Goal: Transaction & Acquisition: Purchase product/service

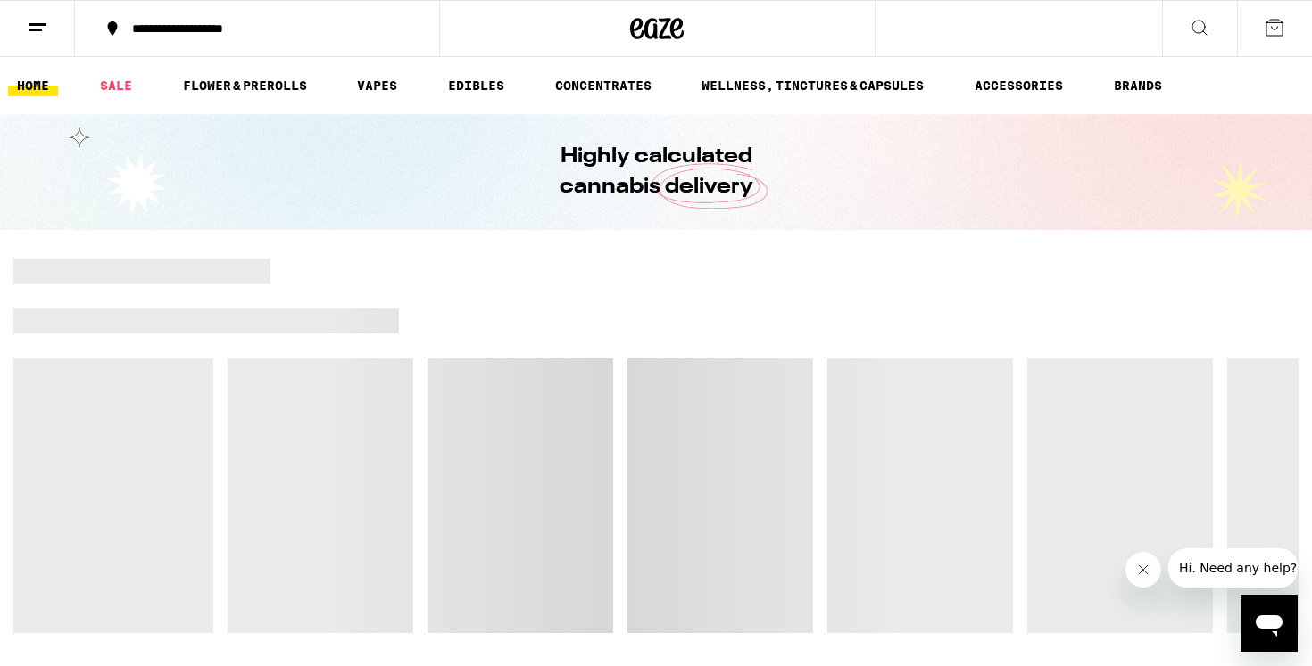
click at [219, 28] on div "**********" at bounding box center [267, 28] width 289 height 12
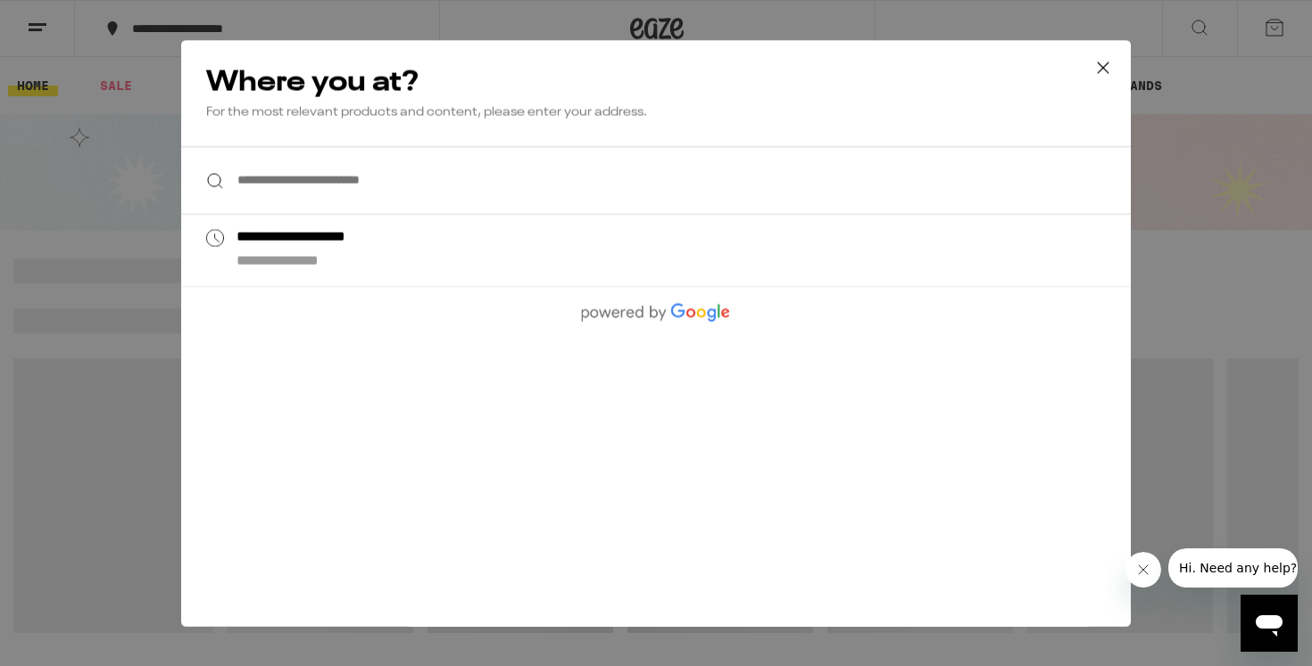
click at [285, 183] on input "**********" at bounding box center [655, 180] width 949 height 69
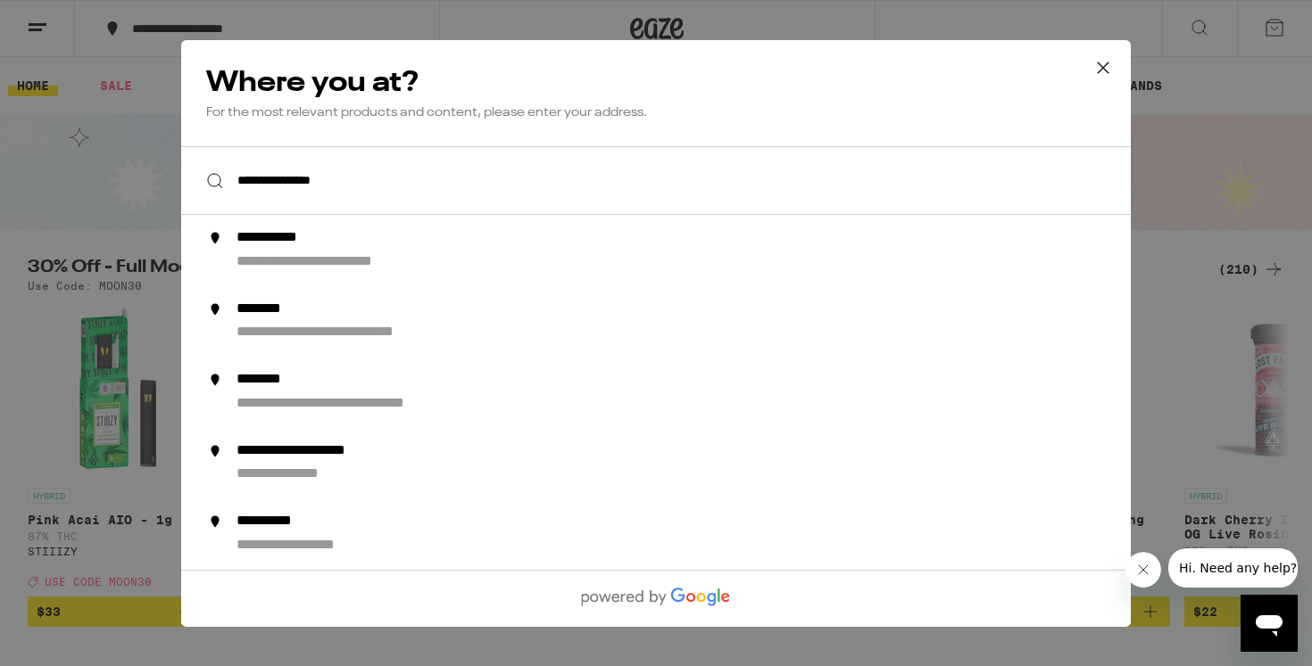
click at [312, 186] on input "**********" at bounding box center [655, 180] width 949 height 69
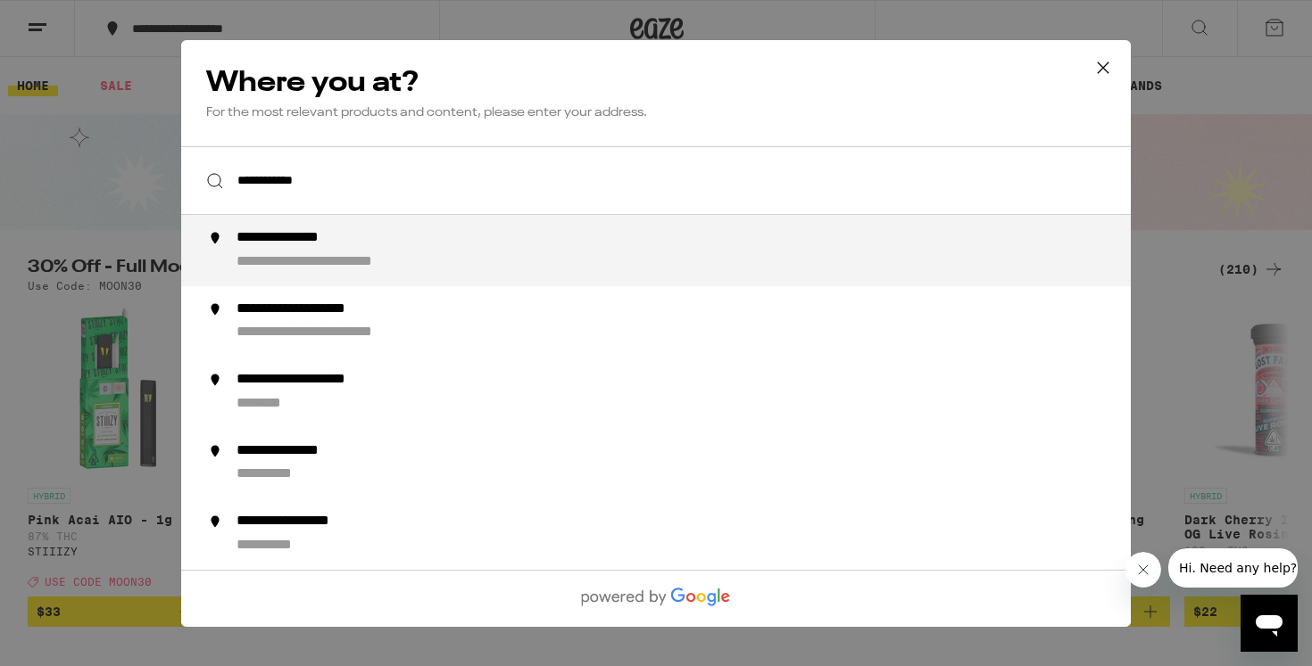
click at [384, 181] on input "**********" at bounding box center [655, 180] width 949 height 69
click at [327, 261] on div "**********" at bounding box center [305, 261] width 138 height 19
type input "**********"
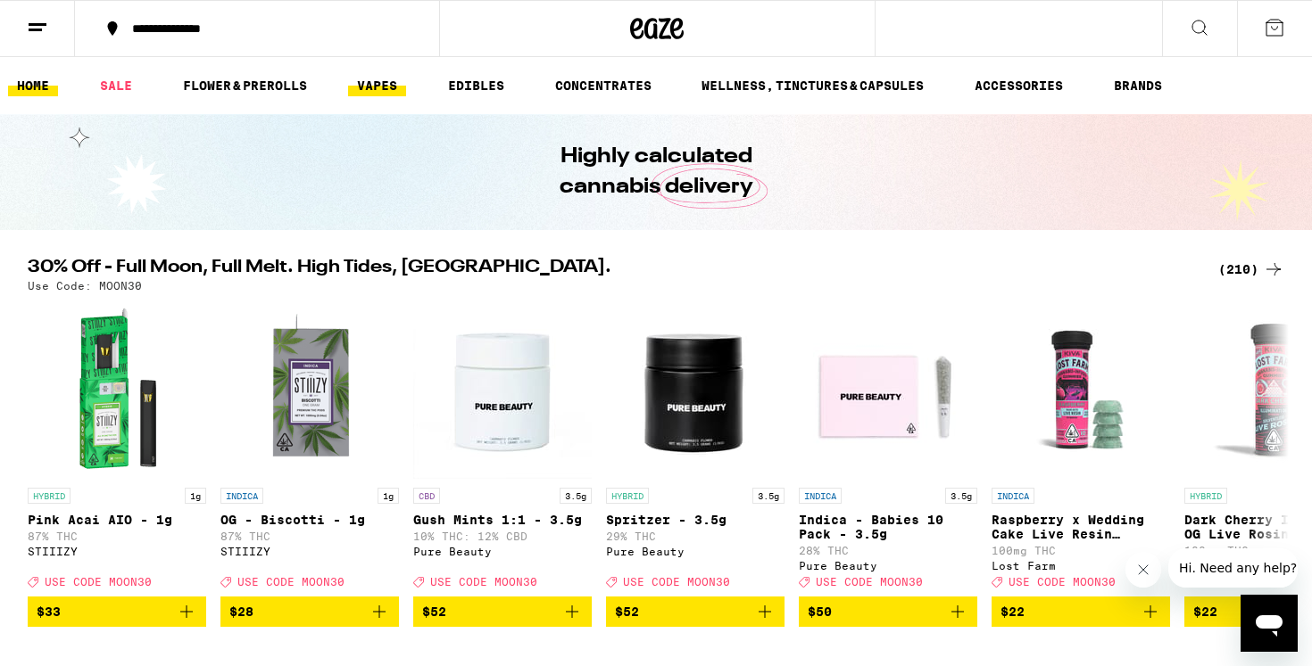
click at [377, 87] on link "VAPES" at bounding box center [377, 85] width 58 height 21
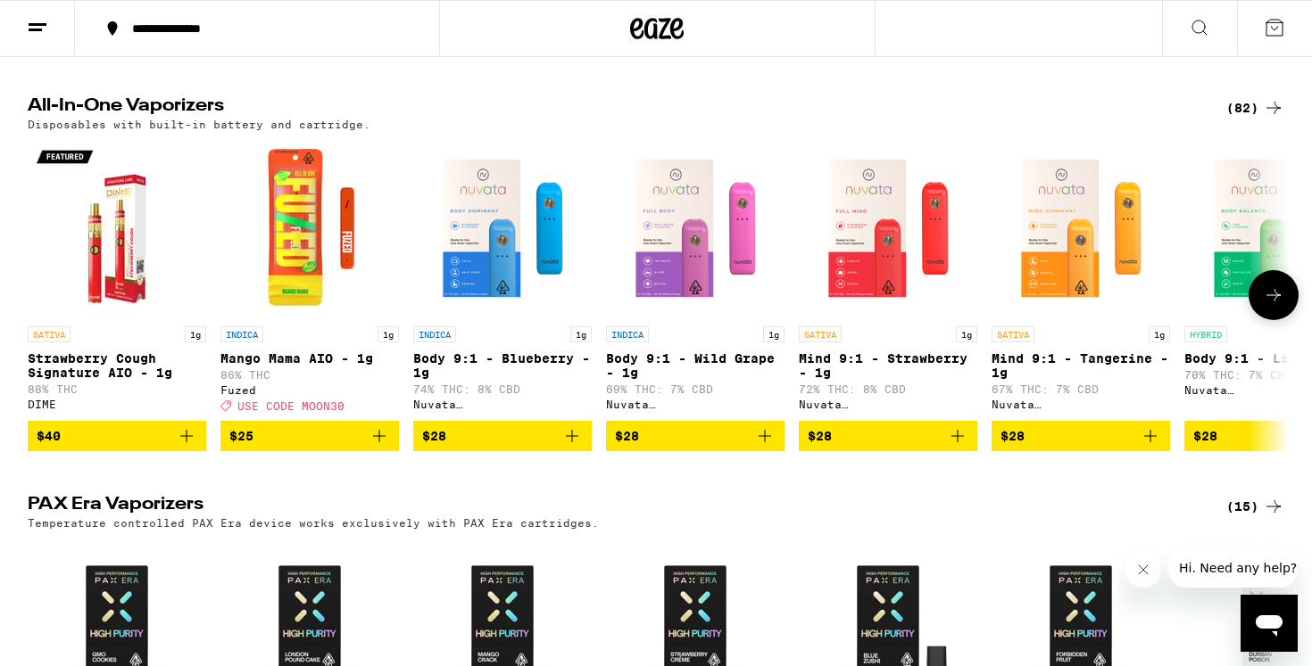
scroll to position [940, 0]
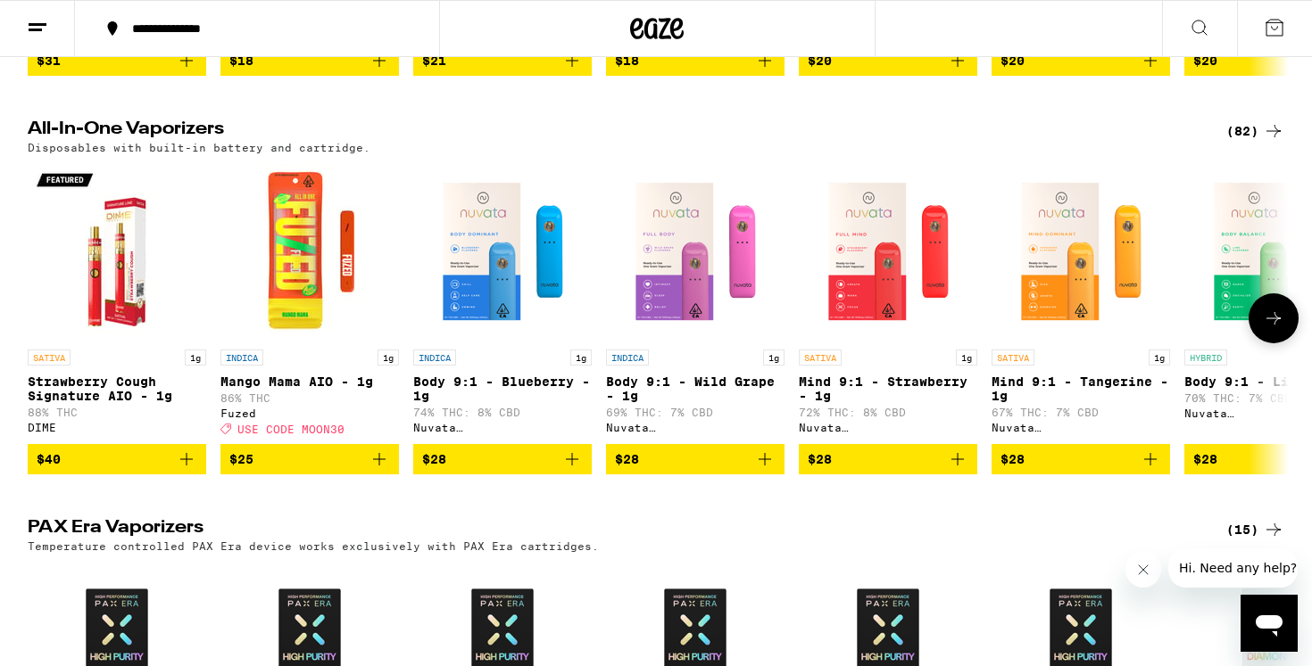
click at [95, 403] on p "Strawberry Cough Signature AIO - 1g" at bounding box center [117, 389] width 178 height 29
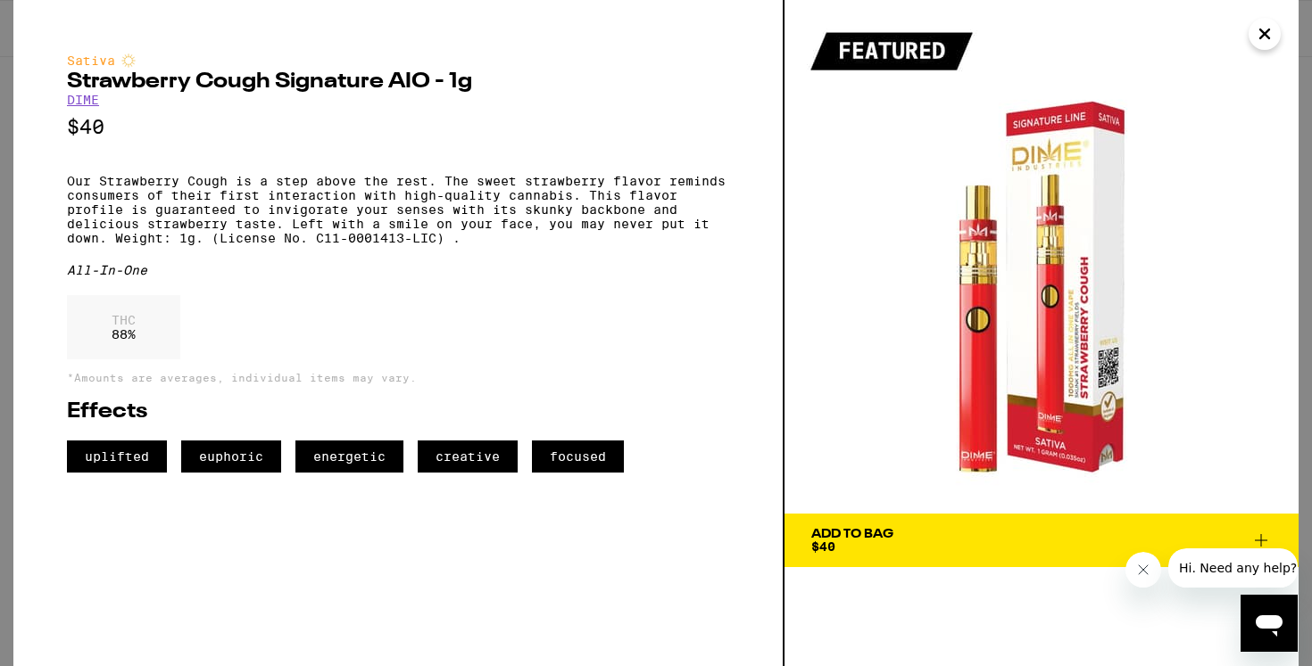
click at [936, 545] on span "Add To Bag $40" at bounding box center [1041, 540] width 460 height 25
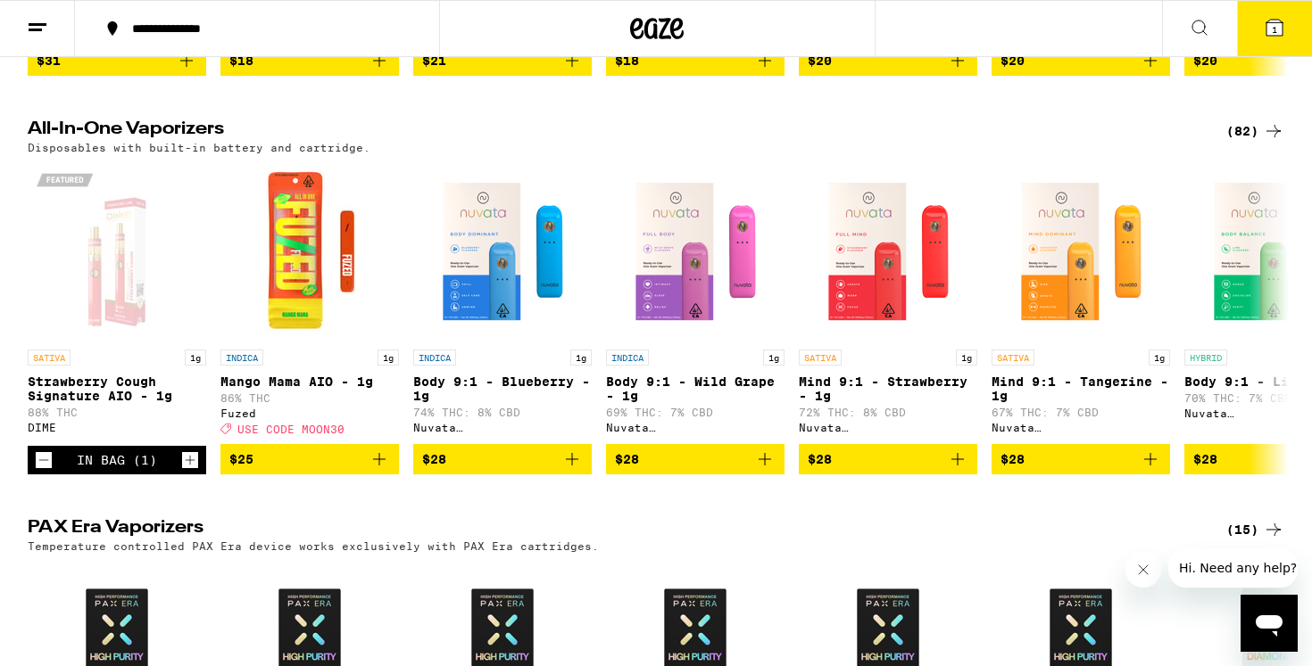
scroll to position [997, 0]
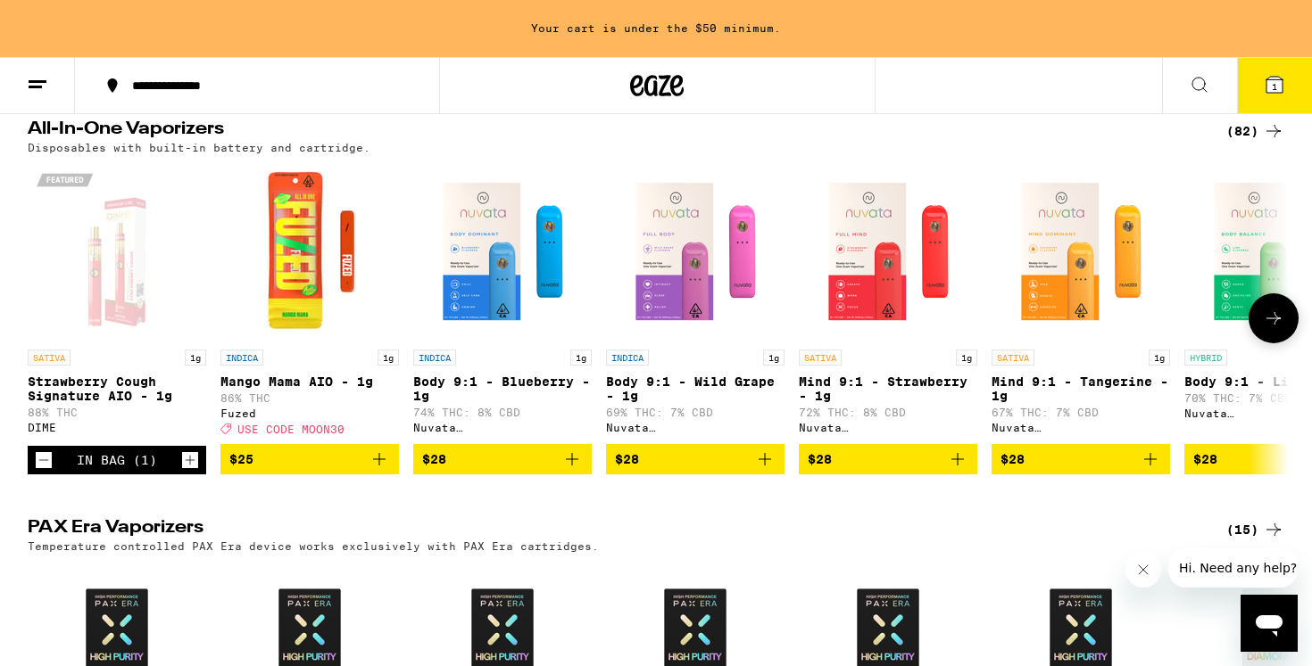
click at [112, 299] on div "Open page for Strawberry Cough Signature AIO - 1g from DIME" at bounding box center [117, 251] width 178 height 178
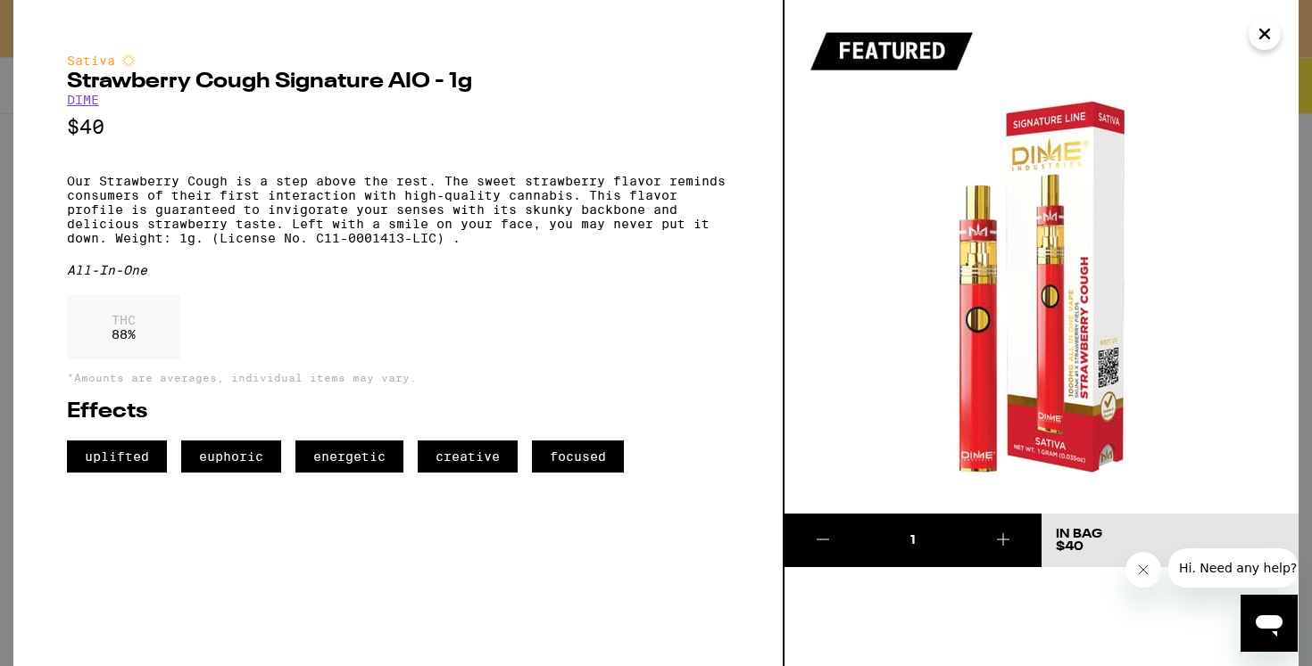
click at [1257, 29] on icon "Close" at bounding box center [1264, 34] width 21 height 27
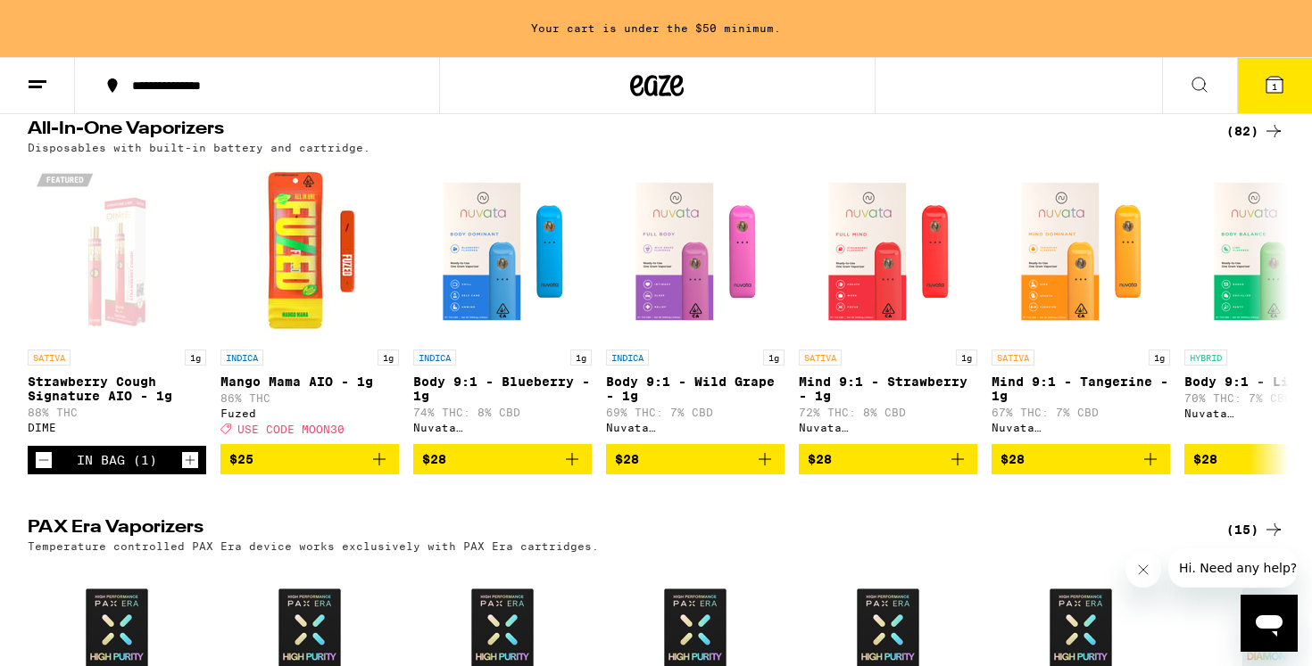
click at [1261, 142] on div "(82)" at bounding box center [1255, 130] width 58 height 21
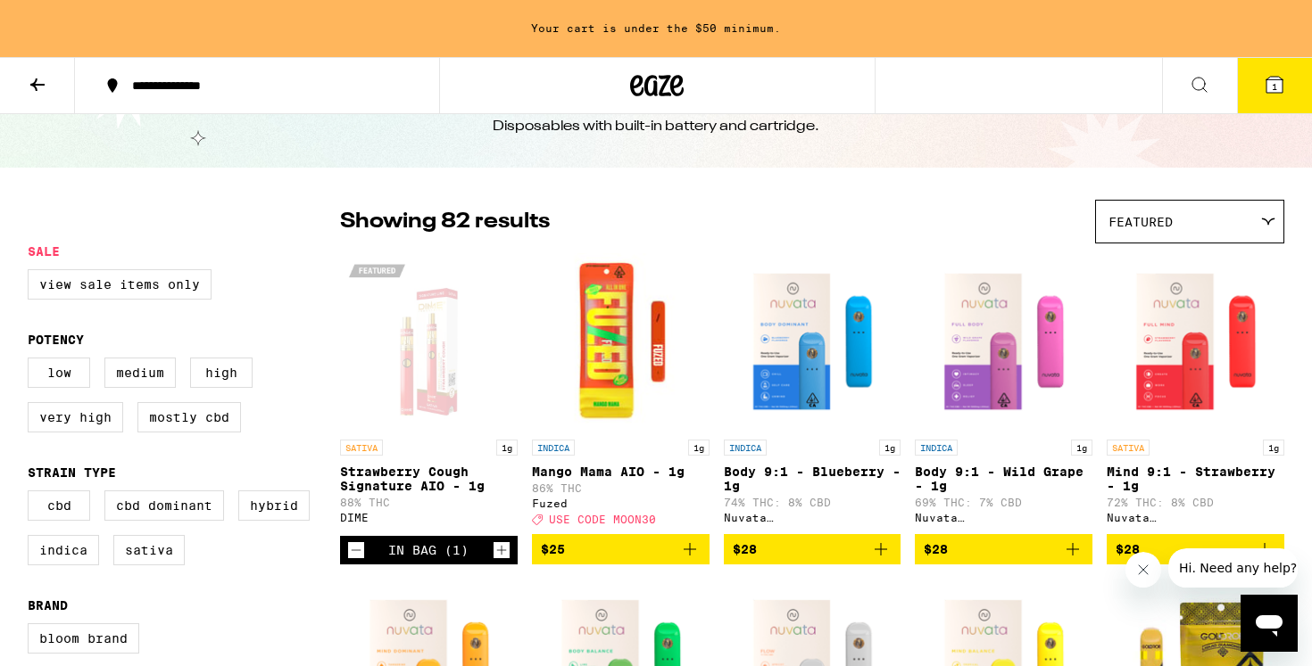
scroll to position [64, 0]
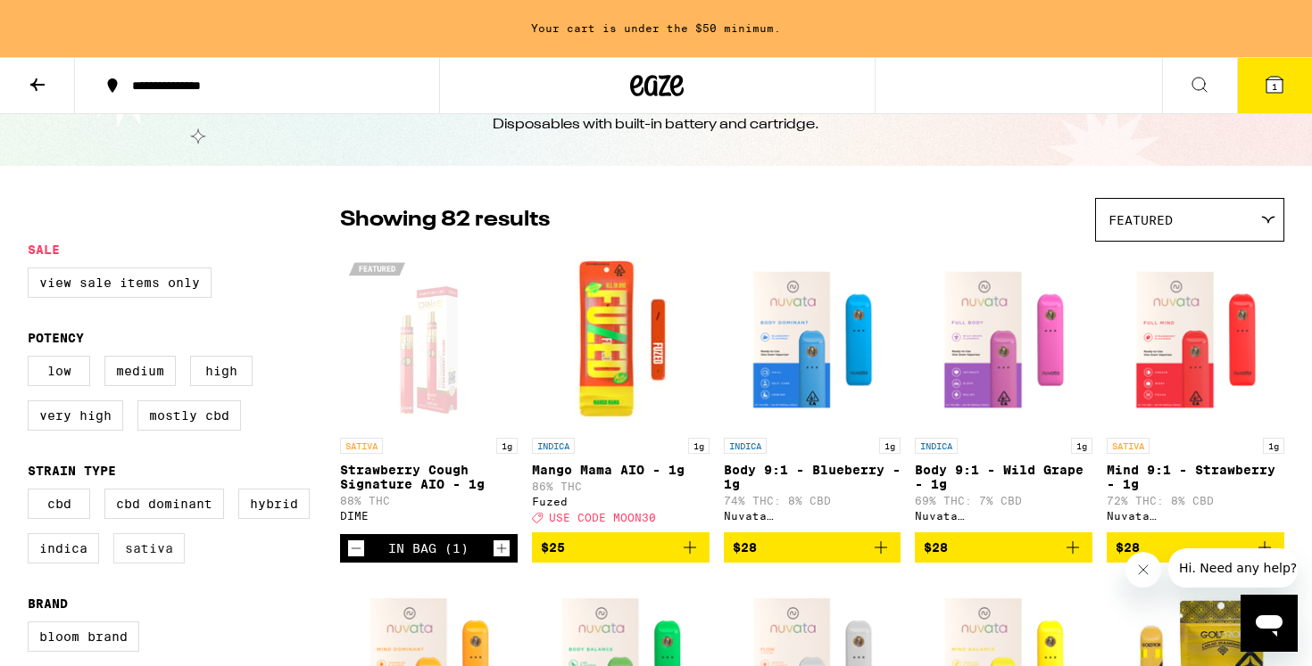
click at [134, 562] on label "Sativa" at bounding box center [148, 549] width 71 height 30
click at [32, 492] on input "Sativa" at bounding box center [31, 492] width 1 height 1
checkbox input "true"
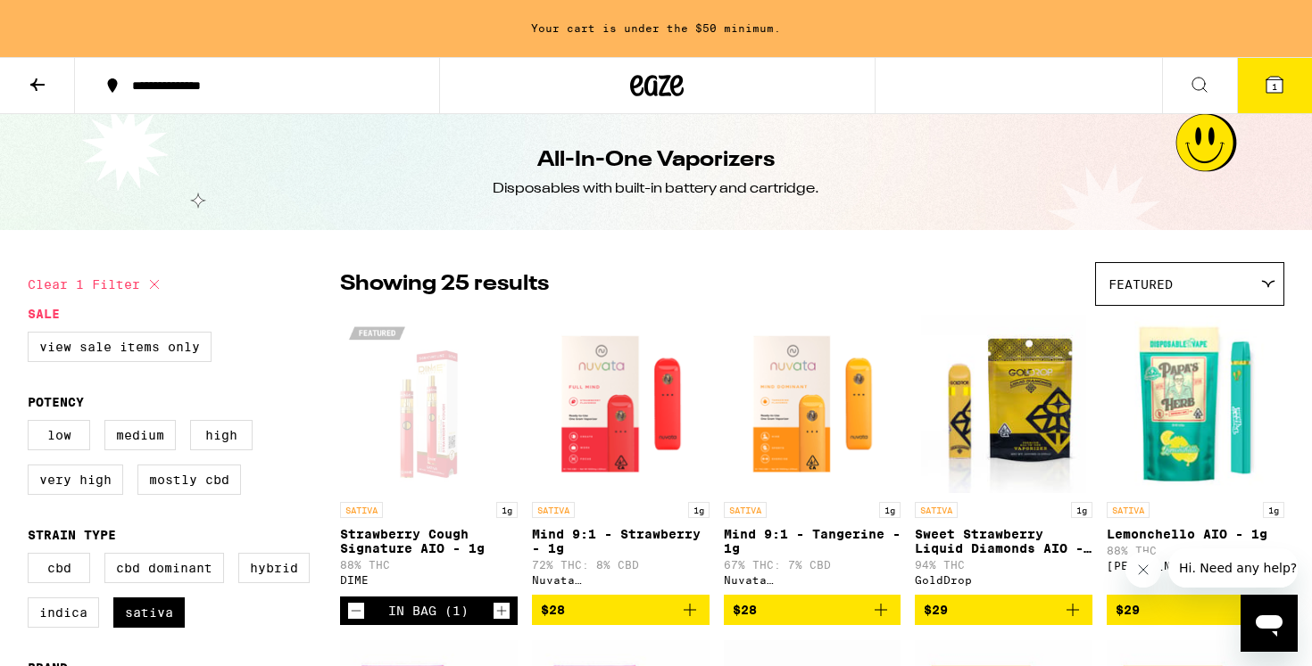
scroll to position [93, 0]
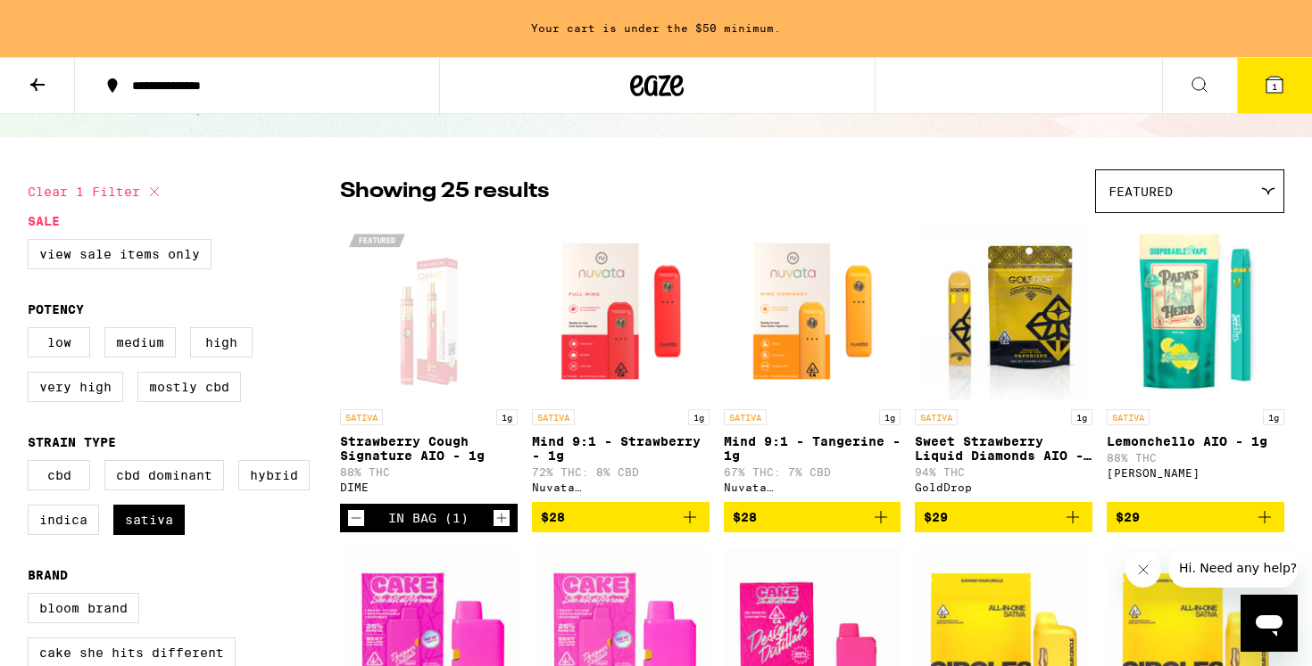
click at [1033, 298] on img "Open page for Sweet Strawberry Liquid Diamonds AIO - 1g from GoldDrop" at bounding box center [1003, 311] width 165 height 178
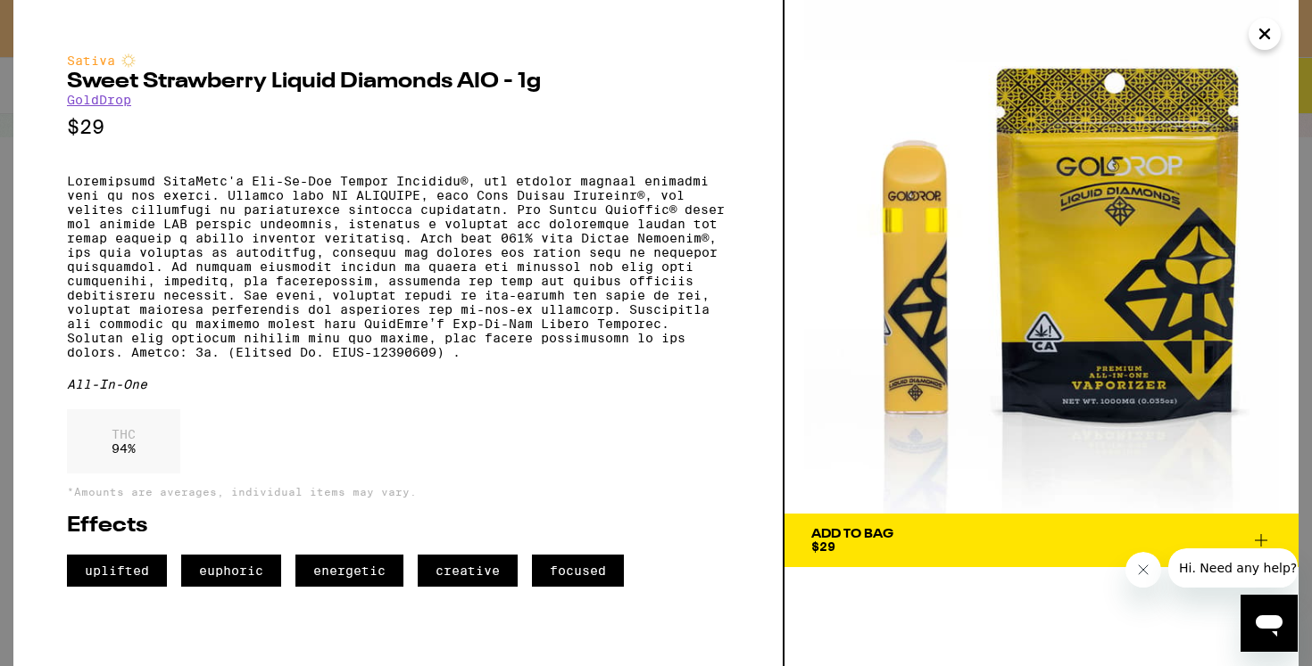
click at [931, 534] on span "Add To Bag $29" at bounding box center [1041, 540] width 460 height 25
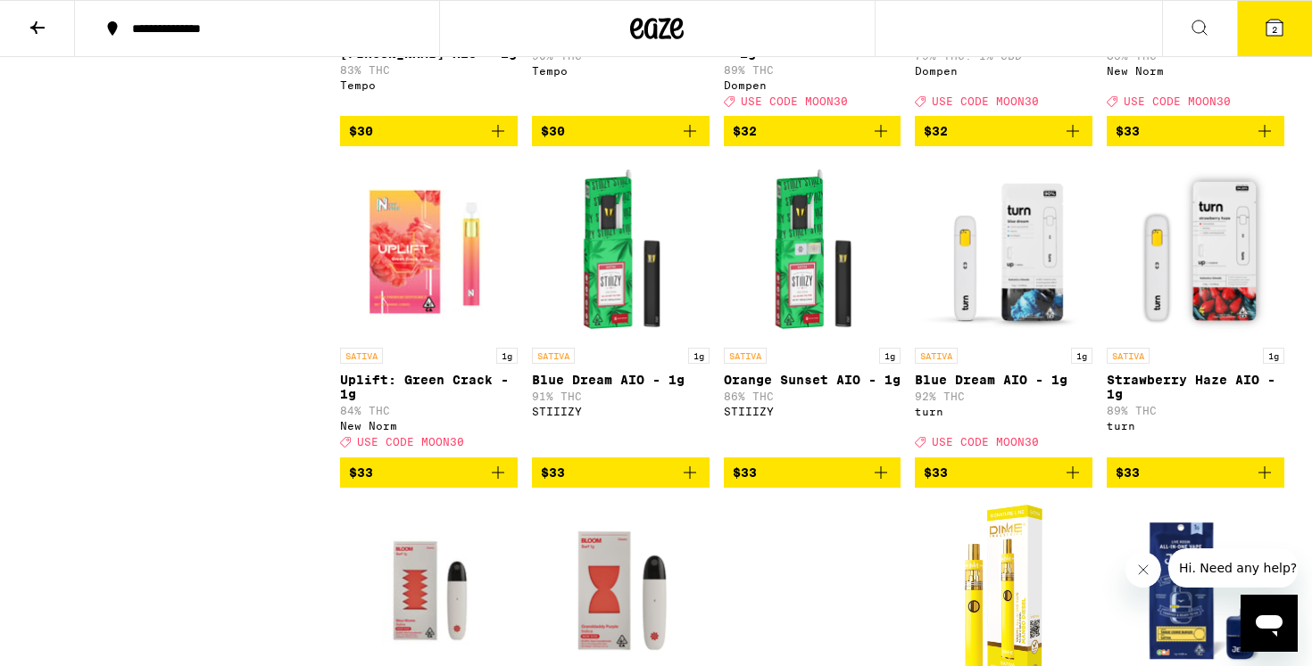
scroll to position [1086, 0]
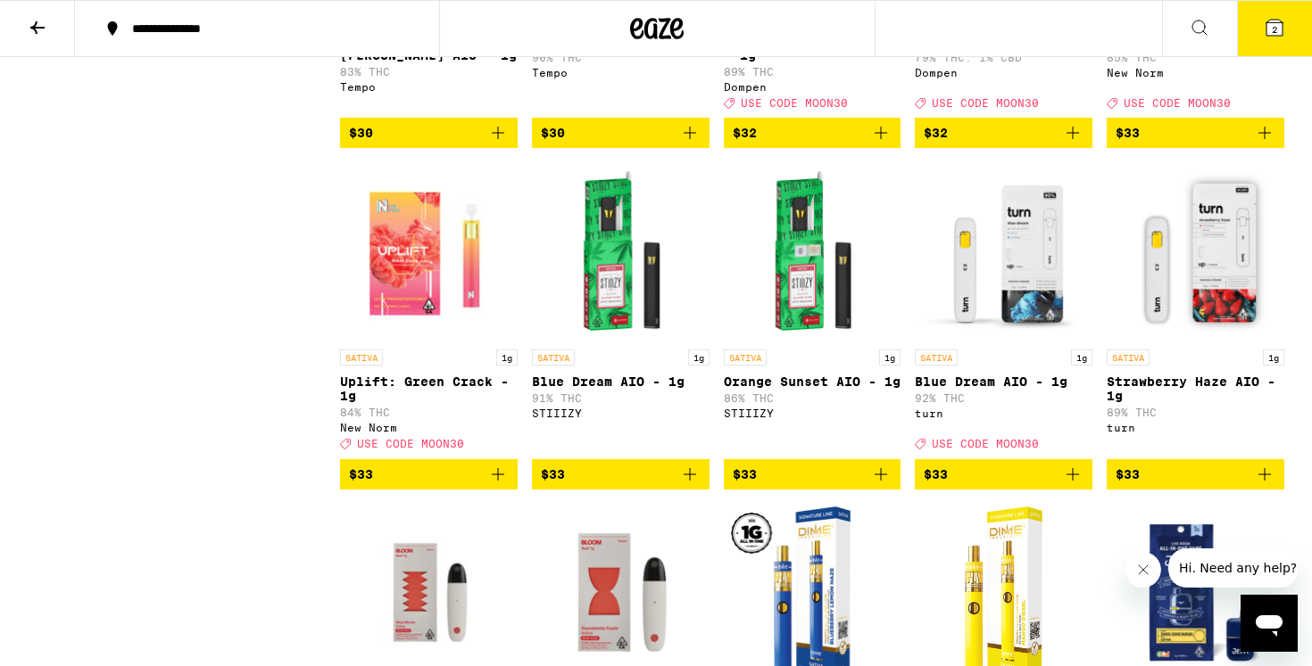
click at [1024, 309] on img "Open page for Blue Dream AIO - 1g from turn" at bounding box center [1003, 251] width 178 height 178
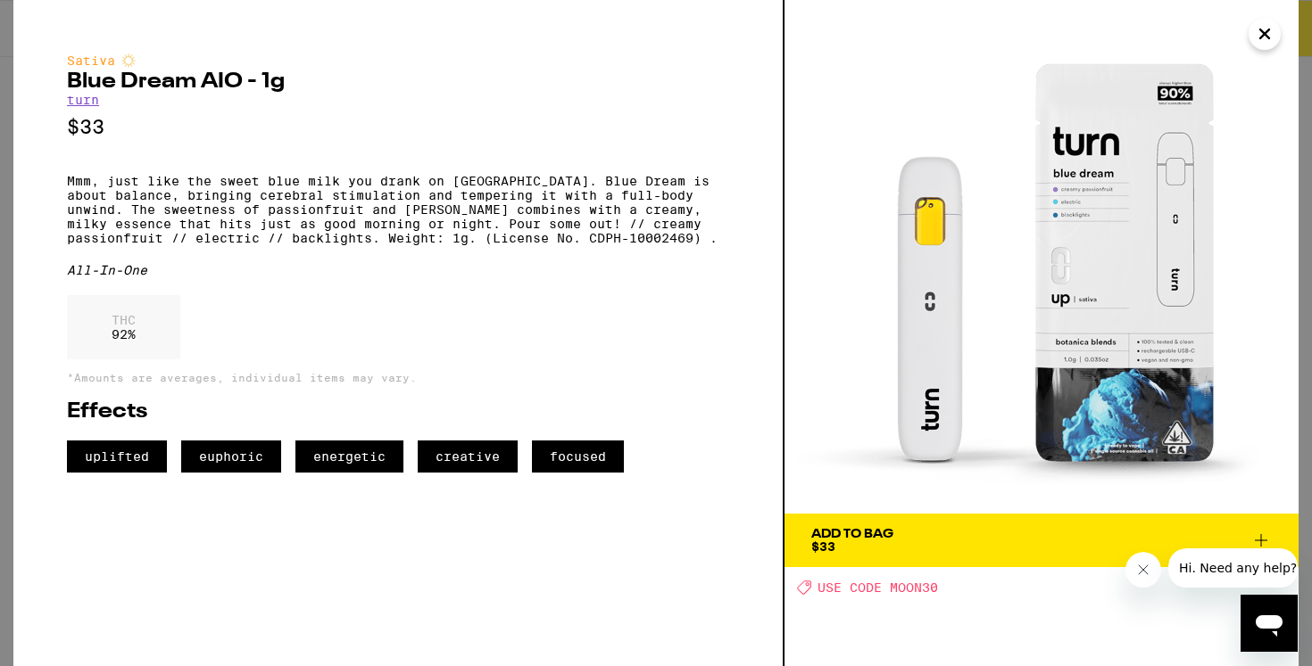
click at [891, 552] on div "Add To Bag $33" at bounding box center [852, 540] width 82 height 25
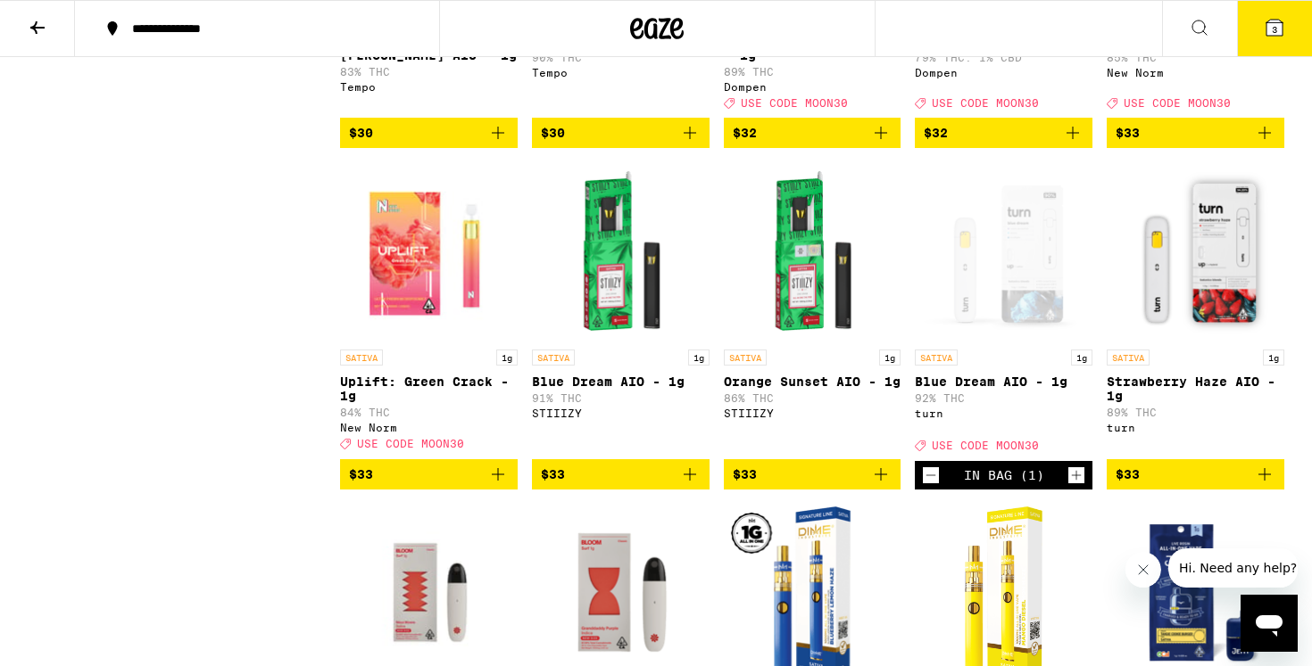
click at [1266, 22] on icon at bounding box center [1274, 28] width 16 height 16
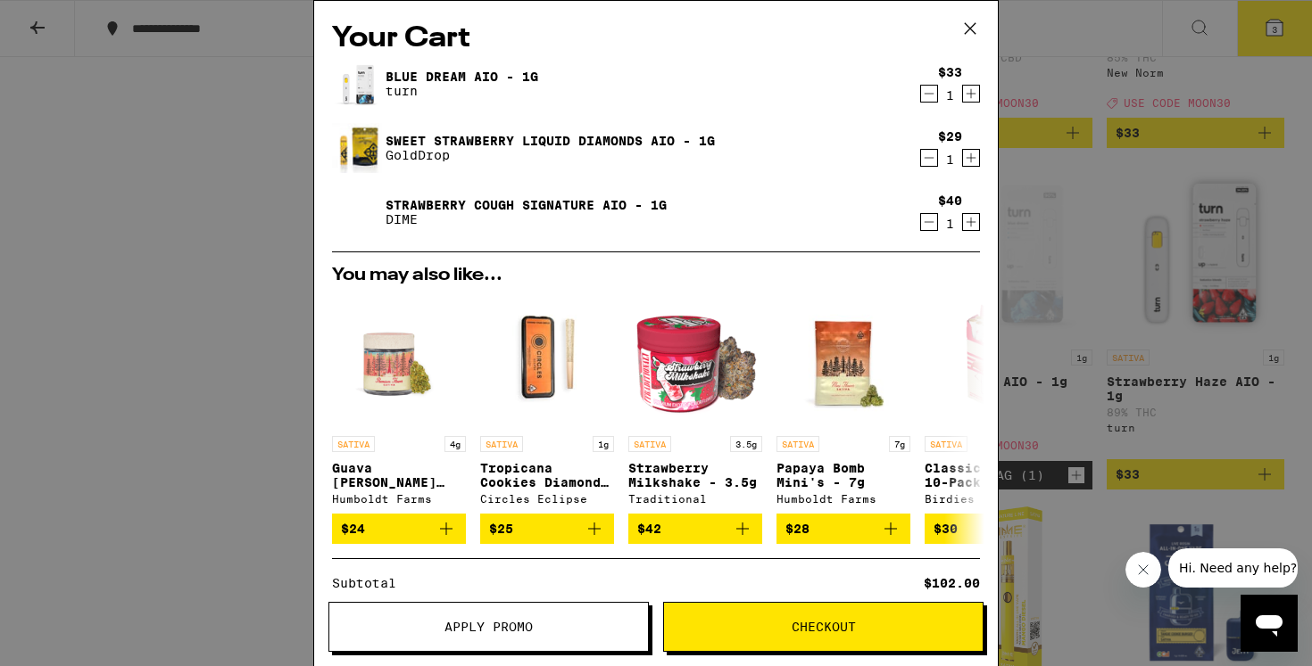
click at [930, 158] on icon "Decrement" at bounding box center [929, 158] width 10 height 0
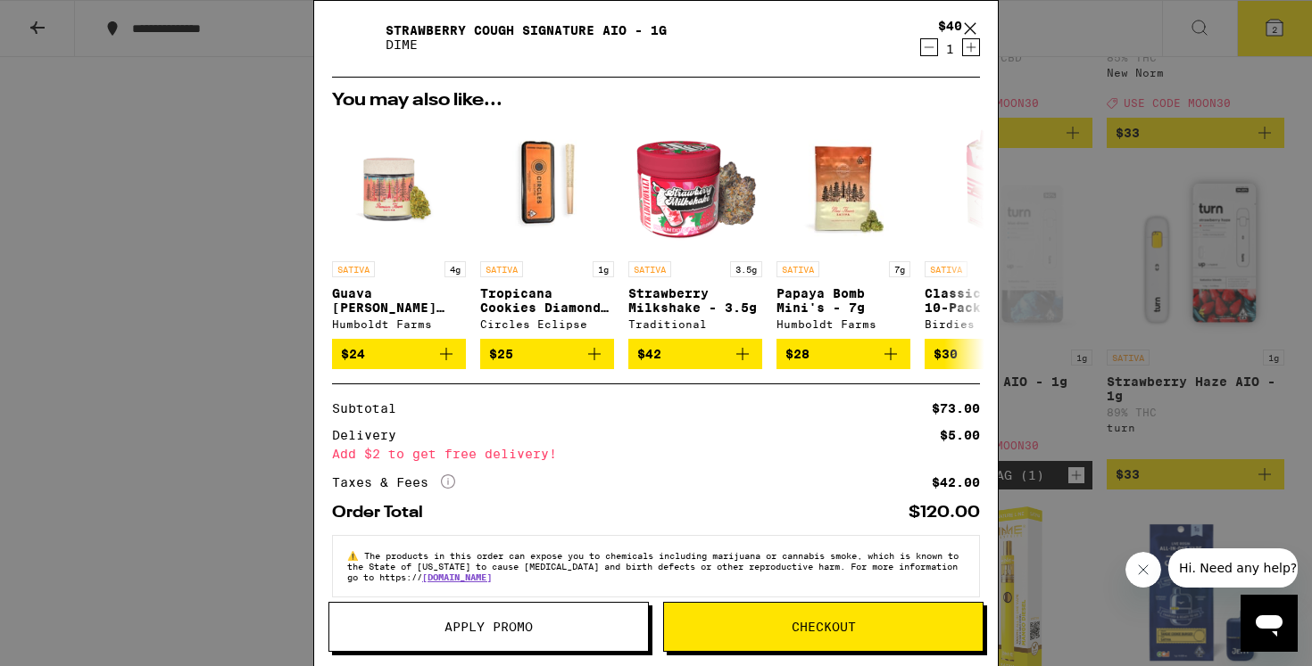
scroll to position [138, 0]
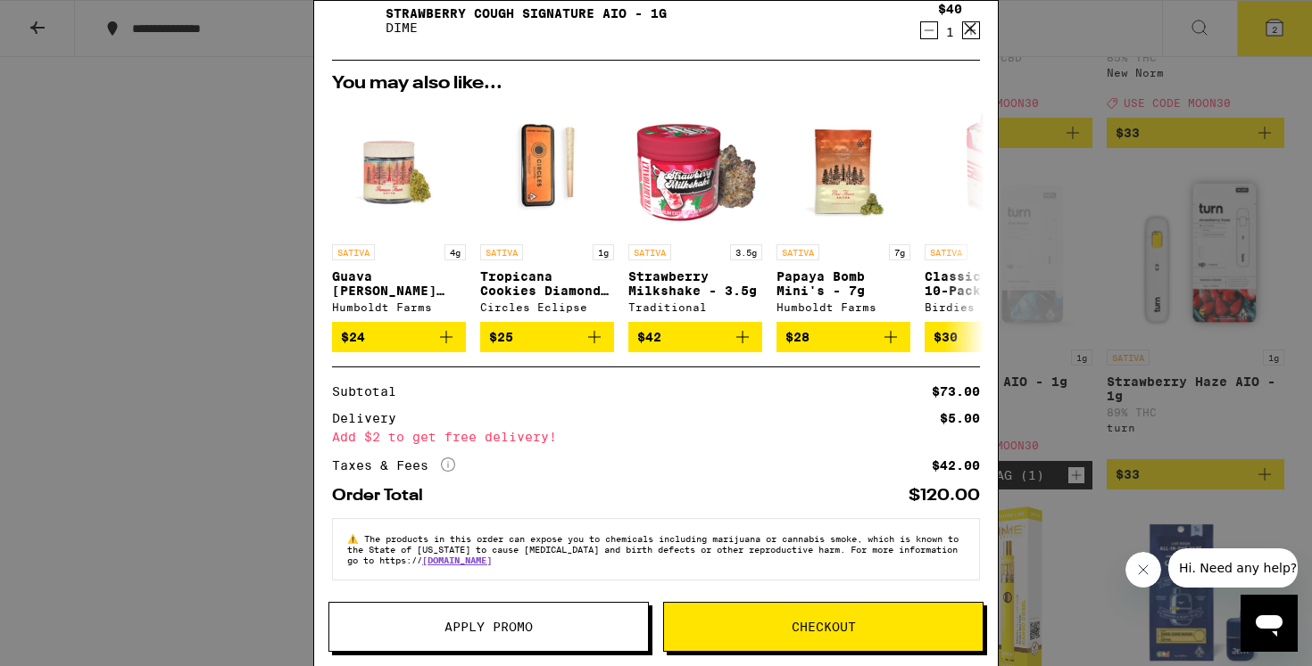
click at [522, 633] on span "Apply Promo" at bounding box center [488, 627] width 88 height 12
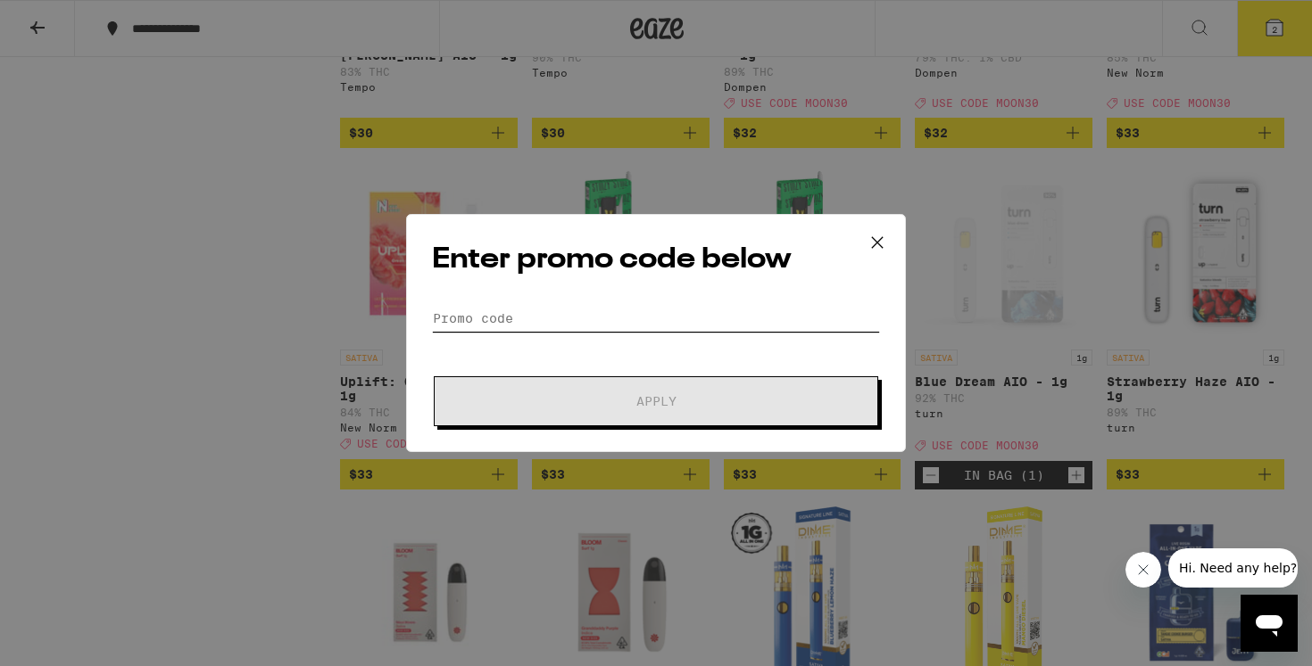
click at [526, 324] on input "Promo Code" at bounding box center [656, 318] width 448 height 27
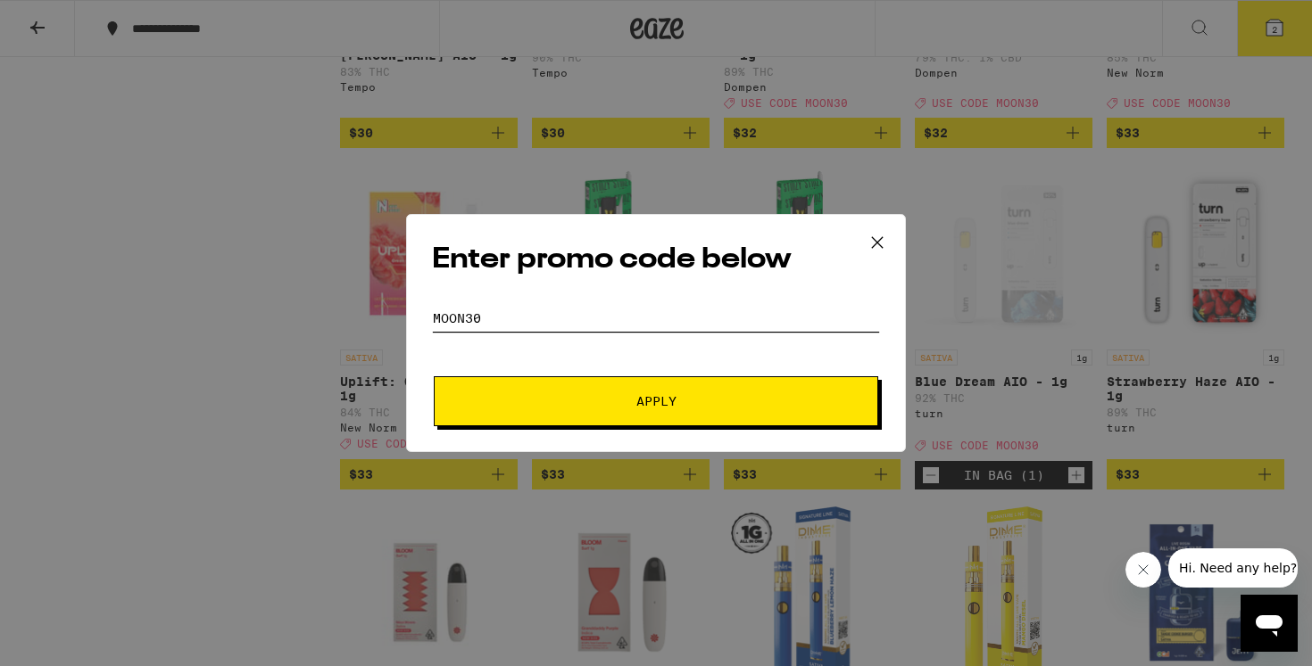
type input "moon30"
click at [667, 398] on span "Apply" at bounding box center [656, 401] width 40 height 12
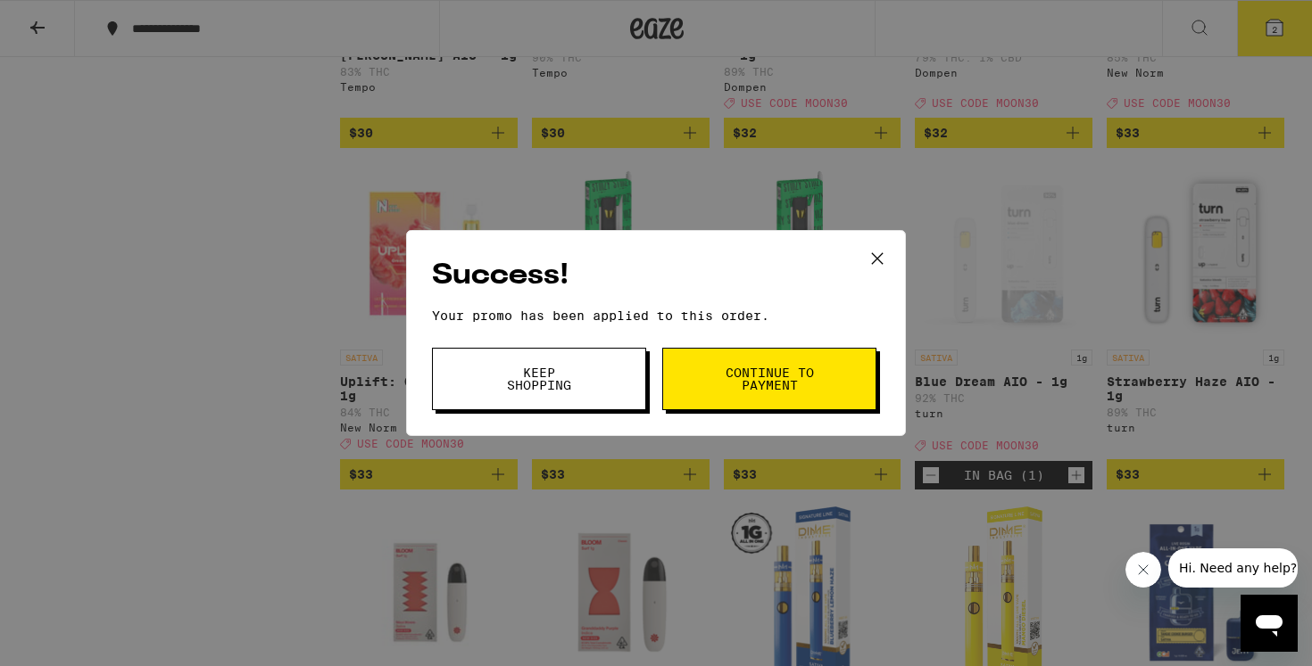
click at [763, 388] on span "Continue to payment" at bounding box center [769, 379] width 91 height 25
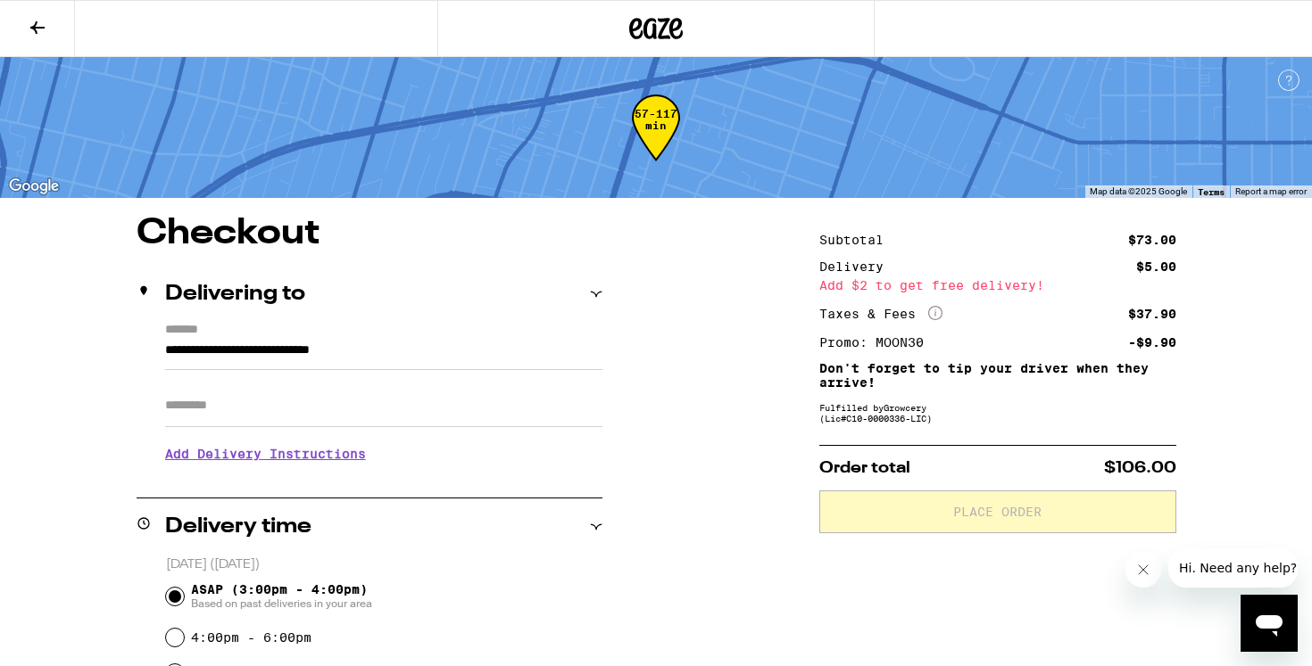
click at [32, 35] on icon at bounding box center [37, 27] width 21 height 21
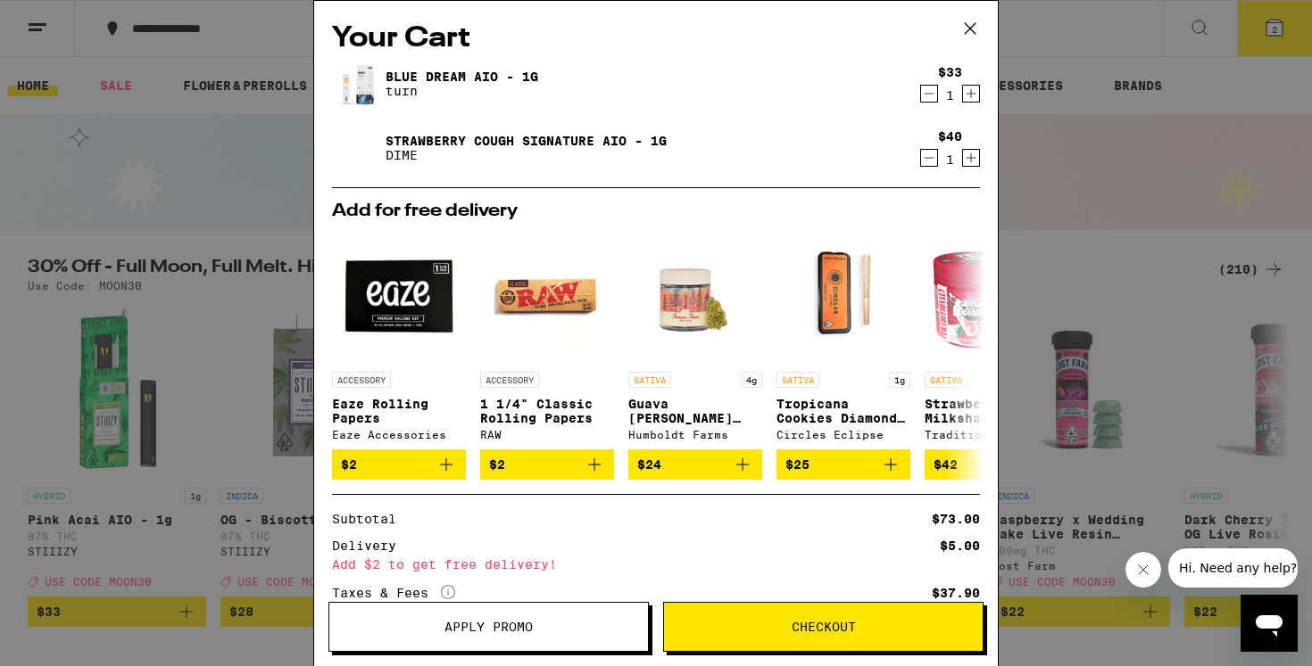
click at [926, 163] on icon "Decrement" at bounding box center [929, 157] width 16 height 21
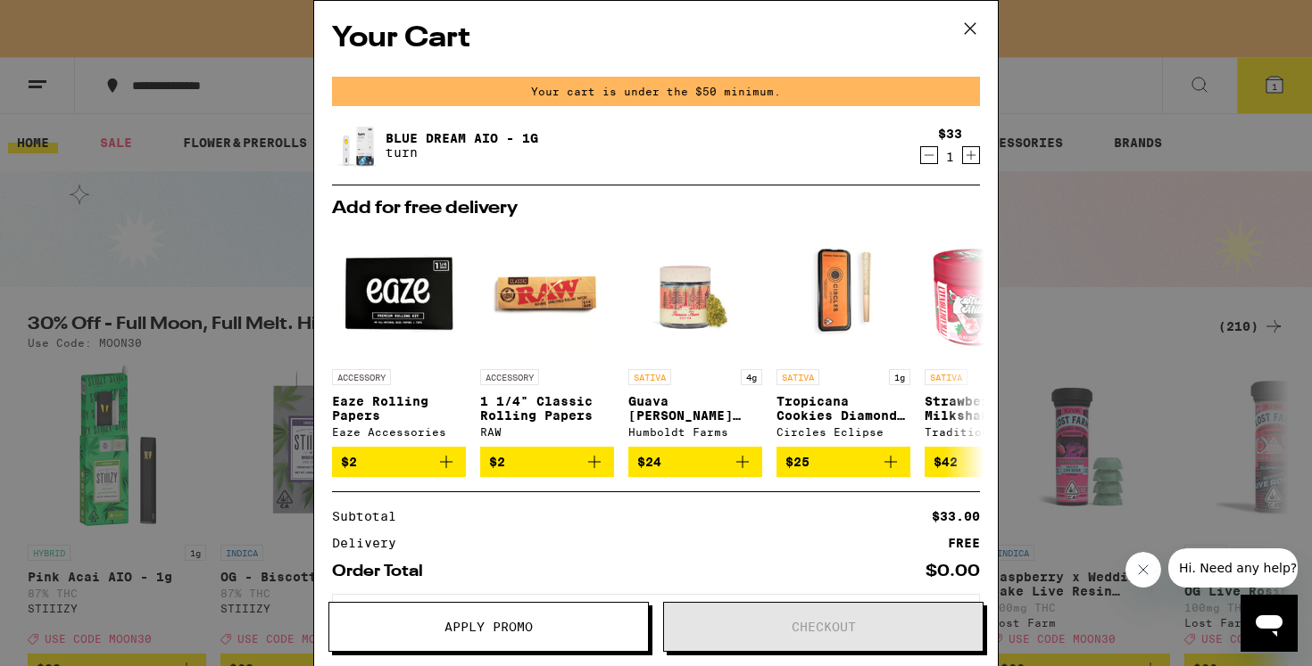
click at [926, 163] on icon "Decrement" at bounding box center [929, 155] width 16 height 21
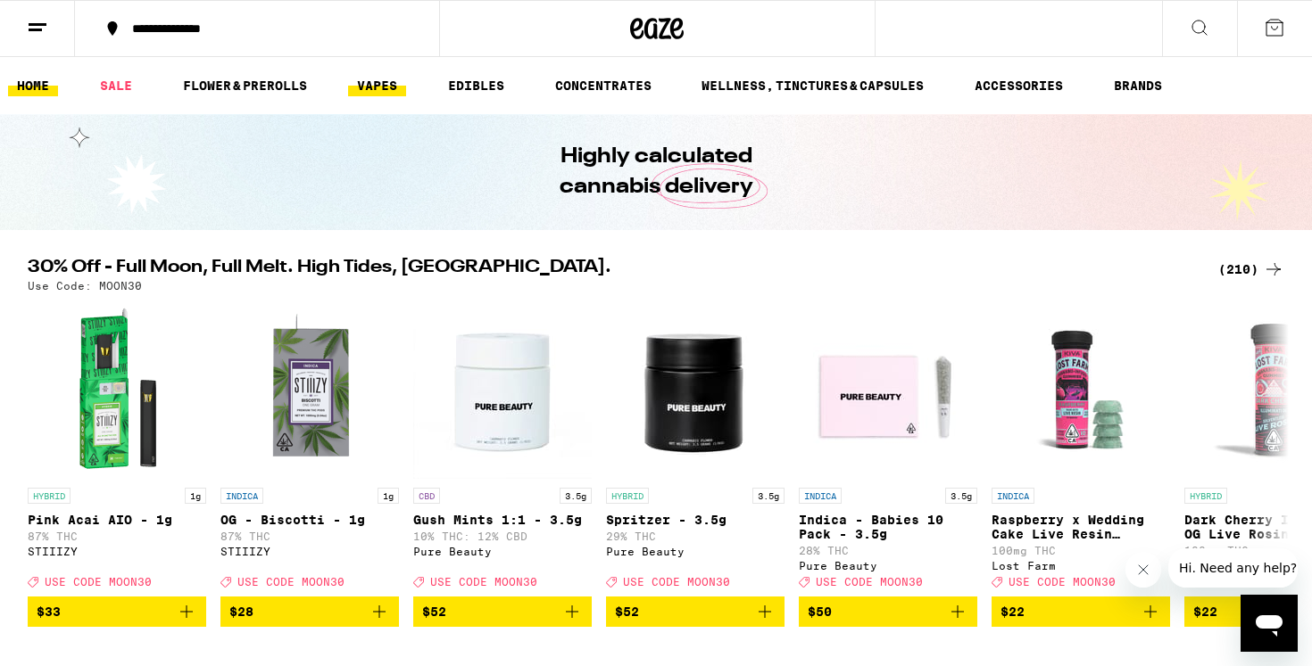
click at [386, 88] on link "VAPES" at bounding box center [377, 85] width 58 height 21
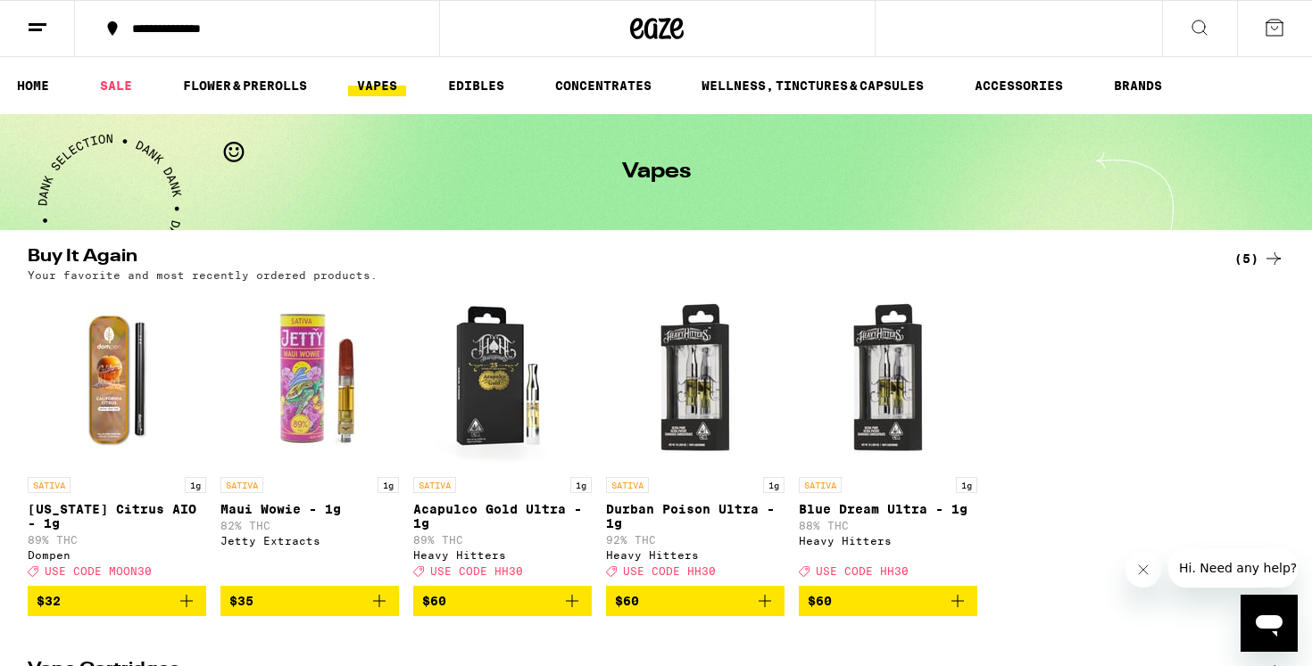
click at [112, 419] on img "Open page for California Citrus AIO - 1g from Dompen" at bounding box center [117, 379] width 178 height 178
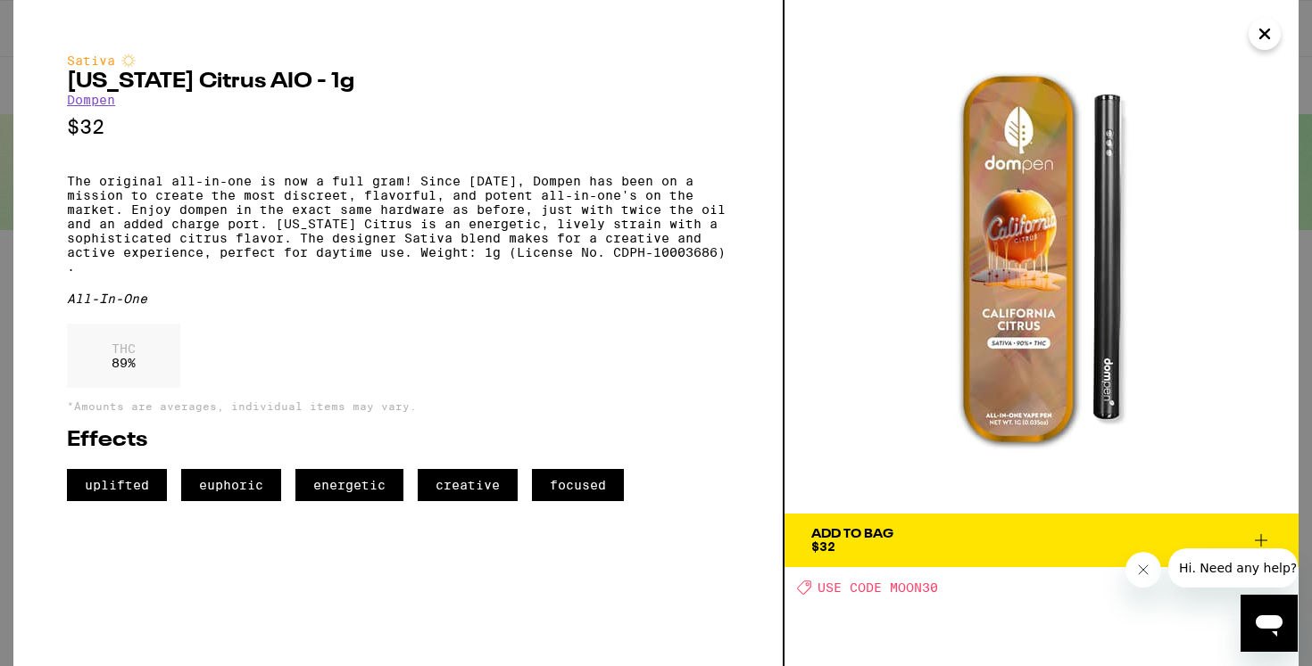
click at [855, 530] on div "Add To Bag" at bounding box center [852, 534] width 82 height 12
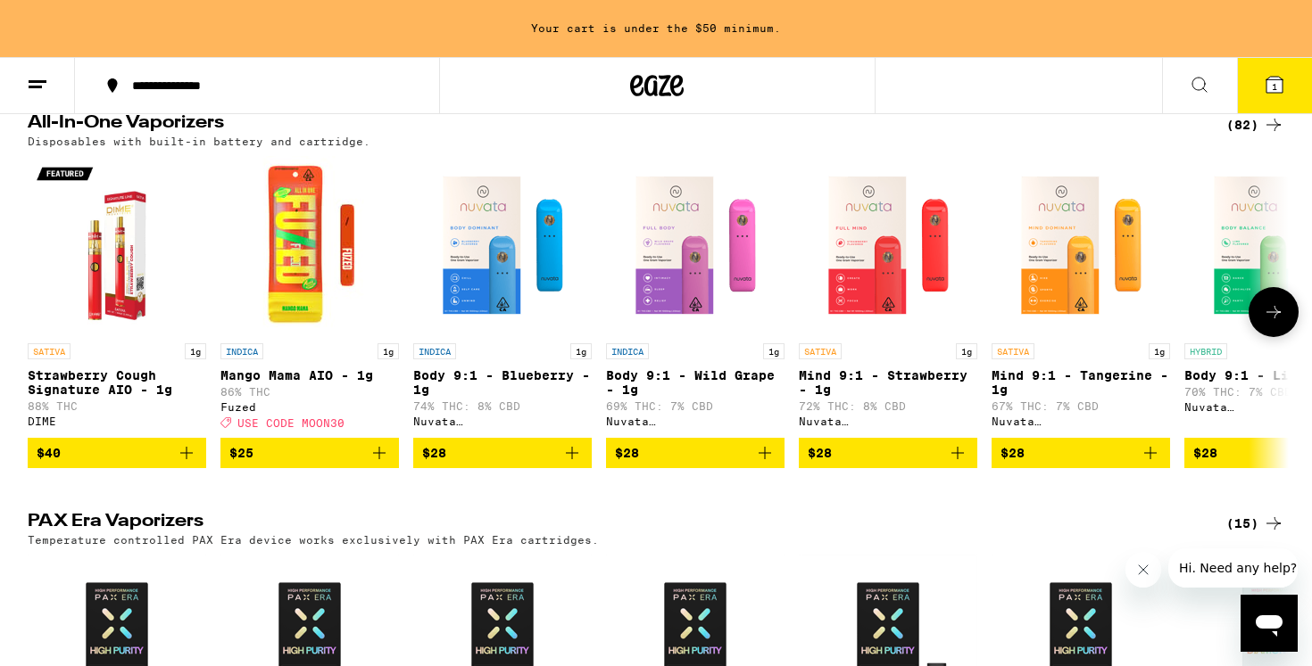
scroll to position [974, 0]
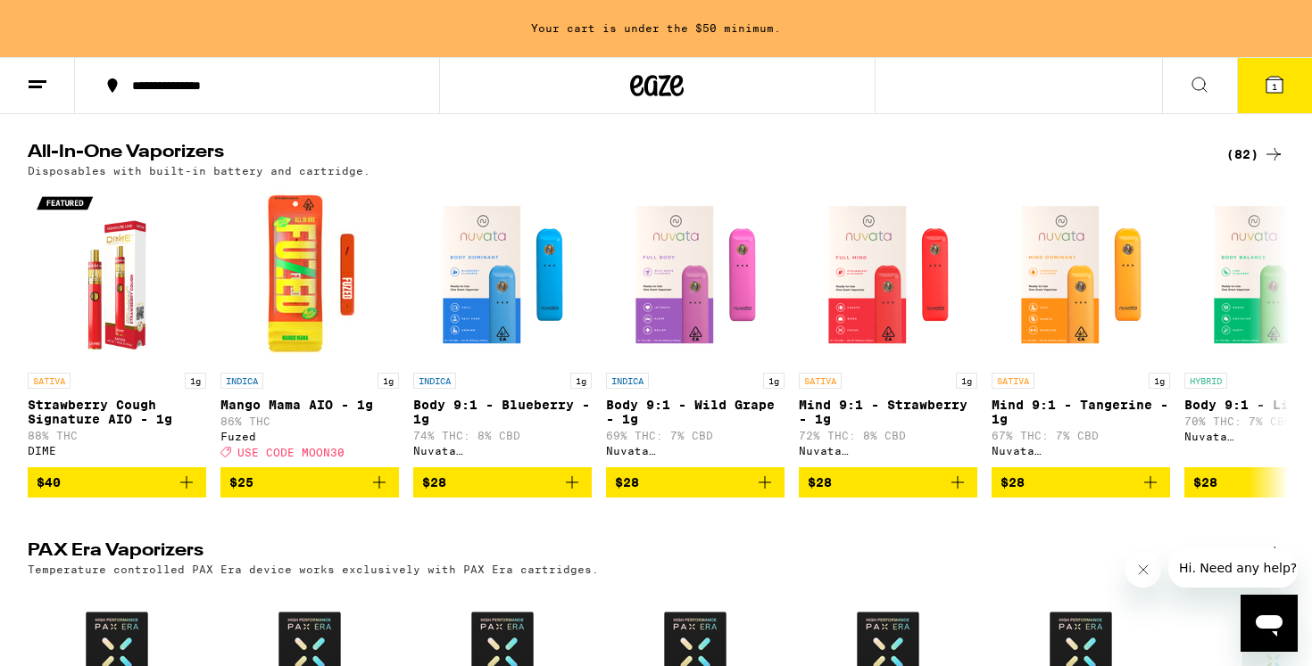
click at [1248, 165] on div "(82)" at bounding box center [1255, 154] width 58 height 21
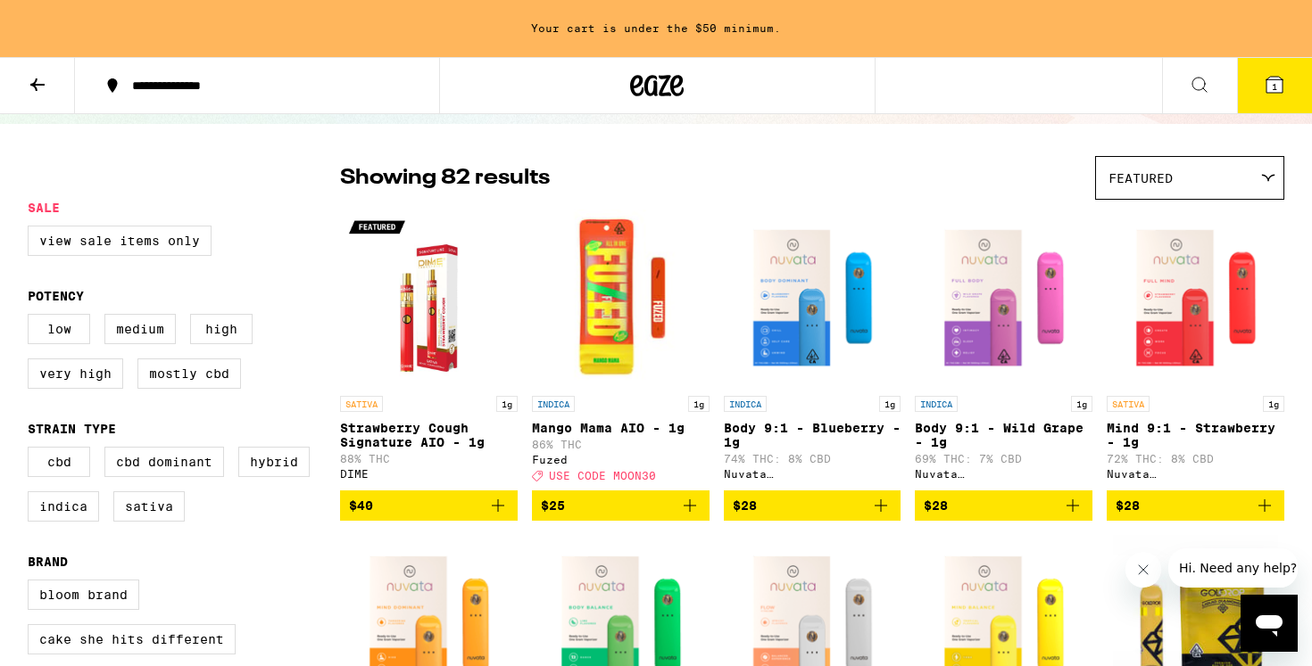
scroll to position [128, 0]
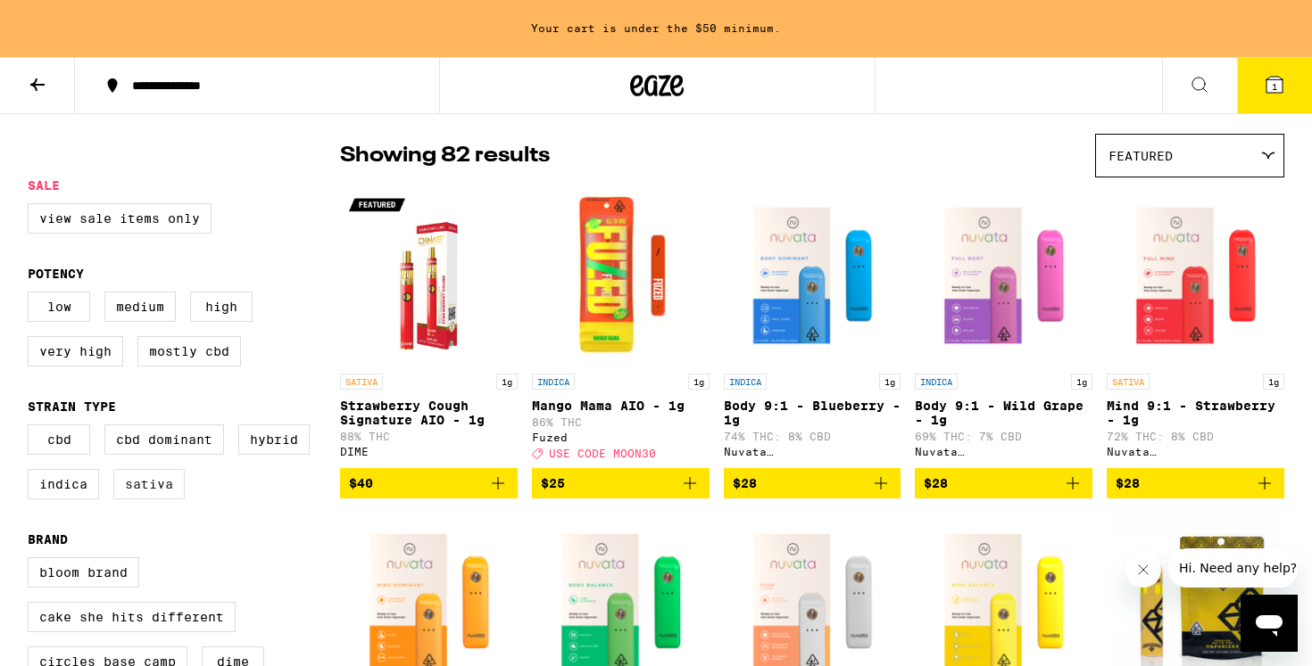
click at [166, 500] on label "Sativa" at bounding box center [148, 484] width 71 height 30
click at [32, 428] on input "Sativa" at bounding box center [31, 427] width 1 height 1
checkbox input "true"
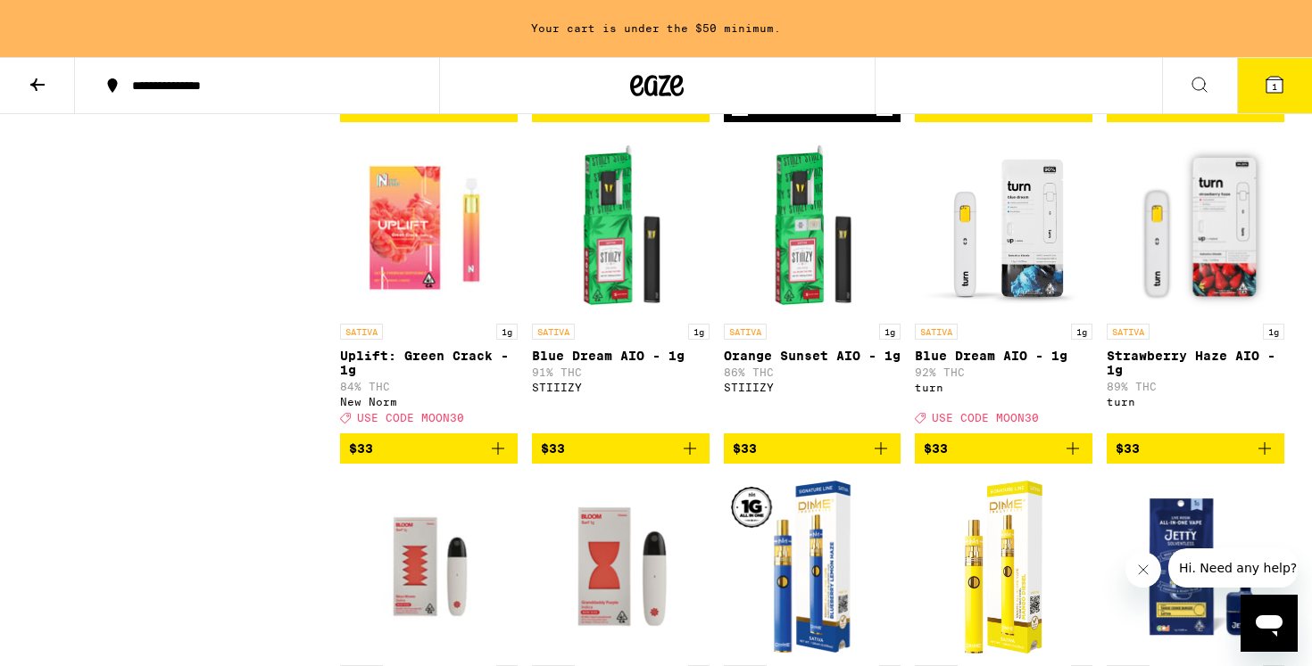
scroll to position [1169, 0]
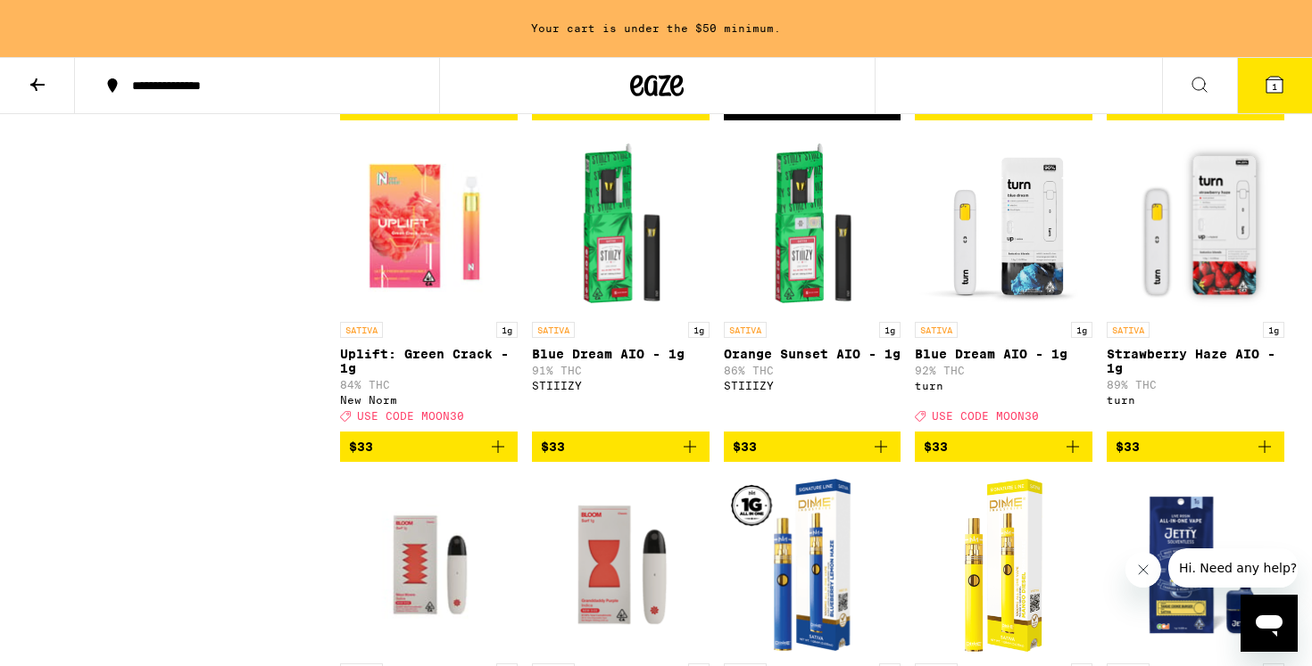
click at [1156, 262] on img "Open page for Strawberry Haze AIO - 1g from turn" at bounding box center [1195, 224] width 178 height 178
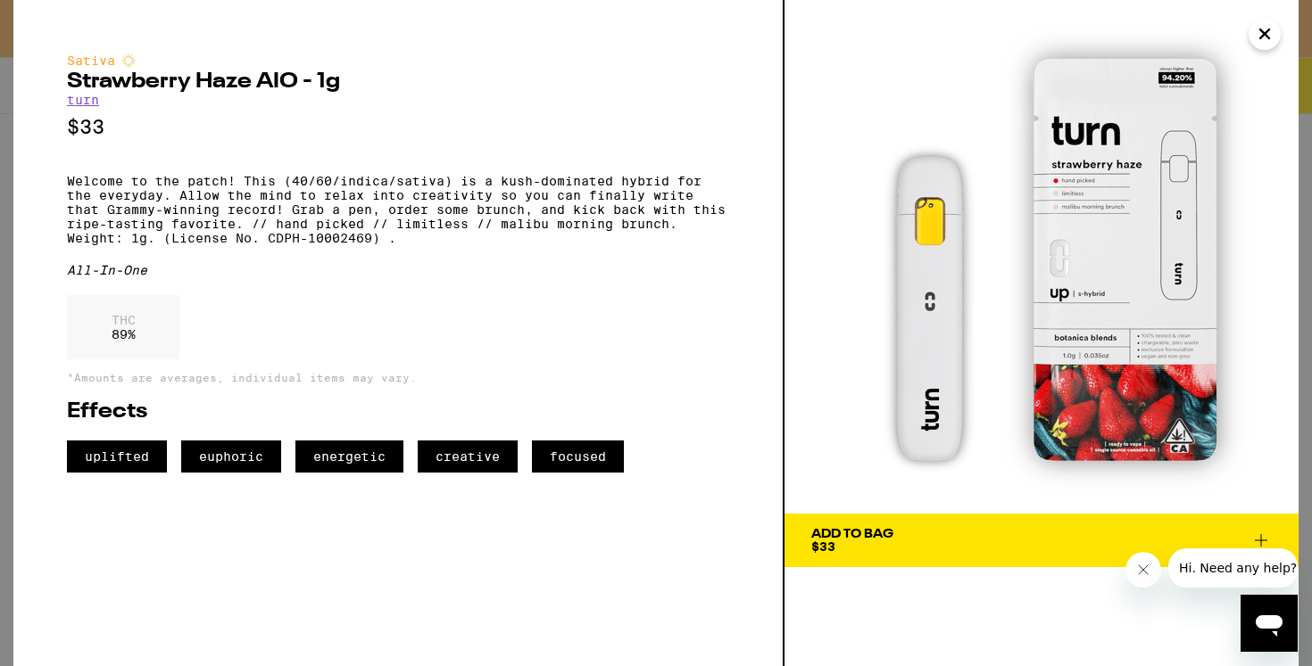
click at [940, 537] on span "Add To Bag $33" at bounding box center [1041, 540] width 460 height 25
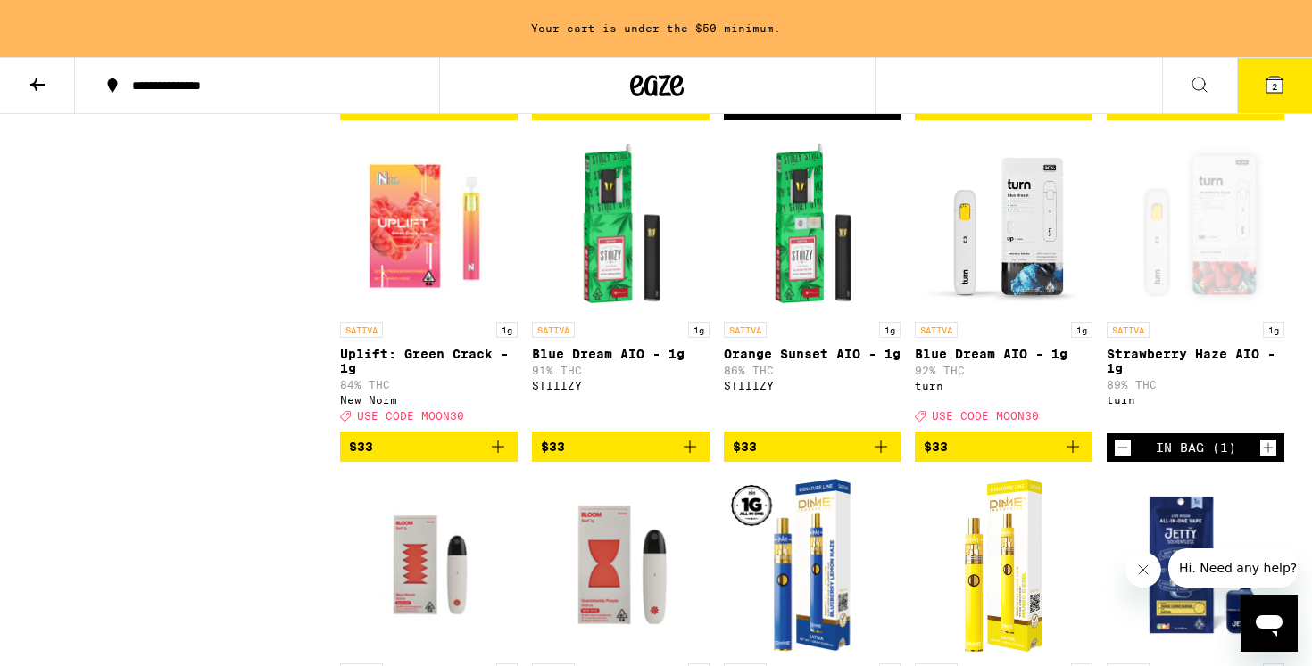
scroll to position [1112, 0]
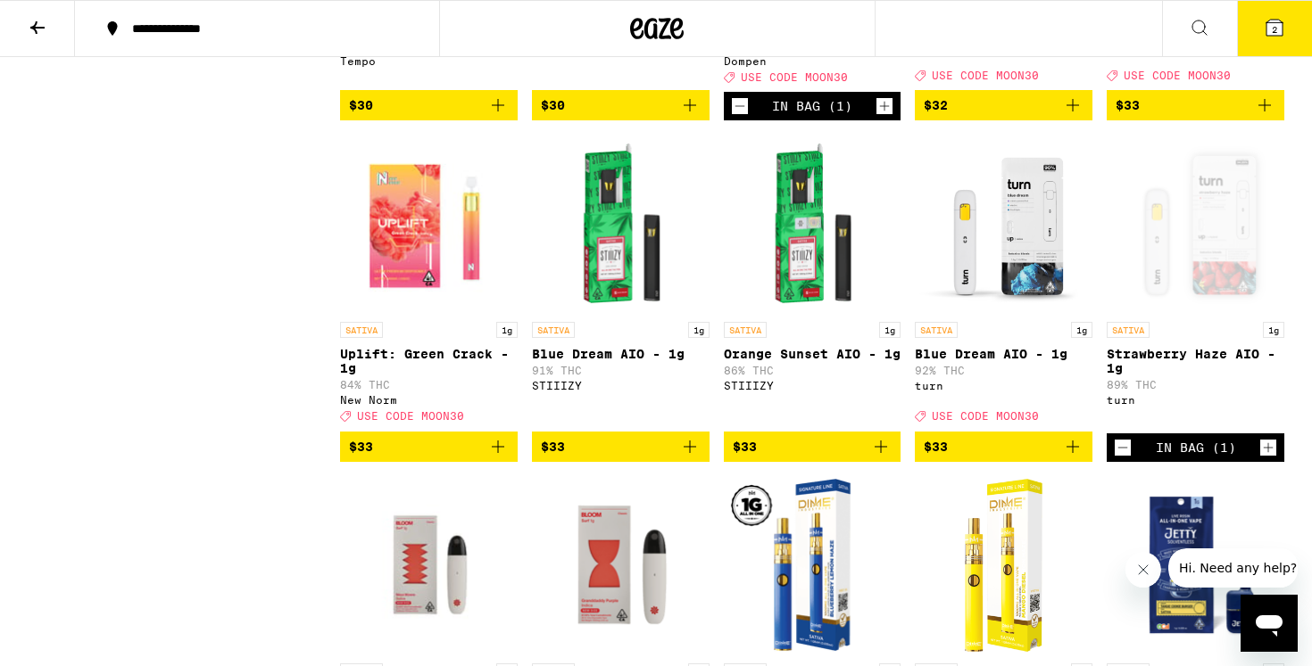
click at [1266, 31] on icon at bounding box center [1274, 28] width 16 height 16
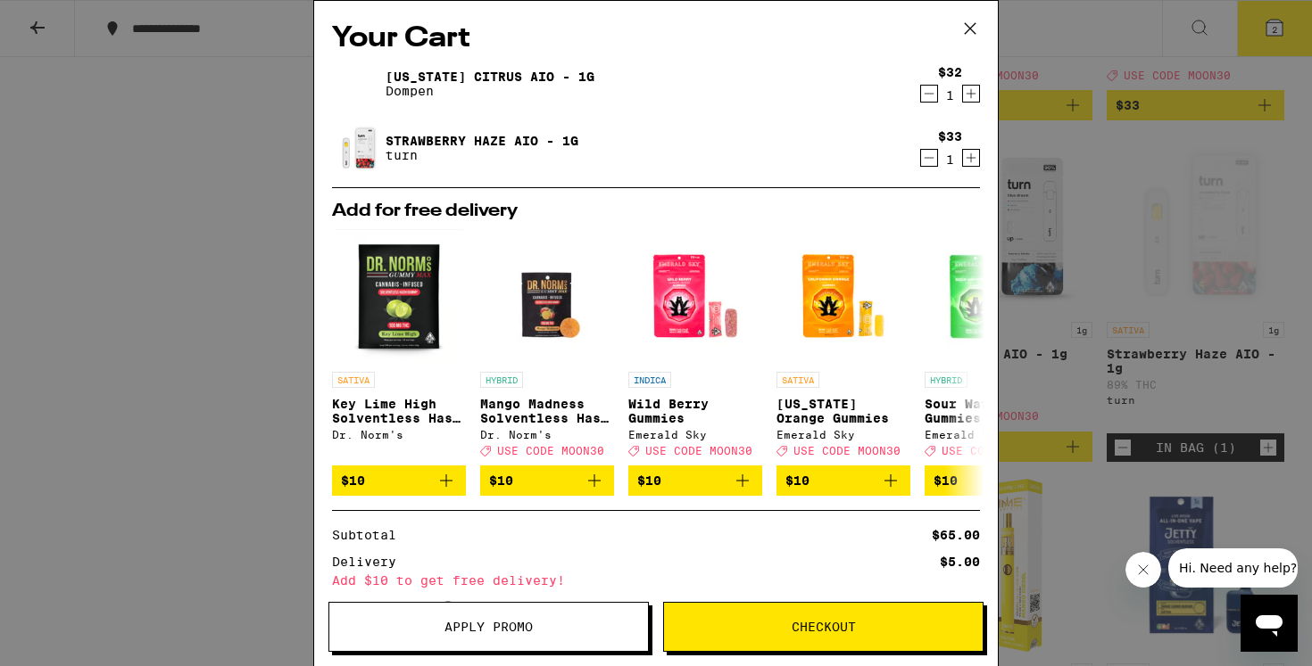
click at [489, 627] on span "Apply Promo" at bounding box center [488, 627] width 88 height 12
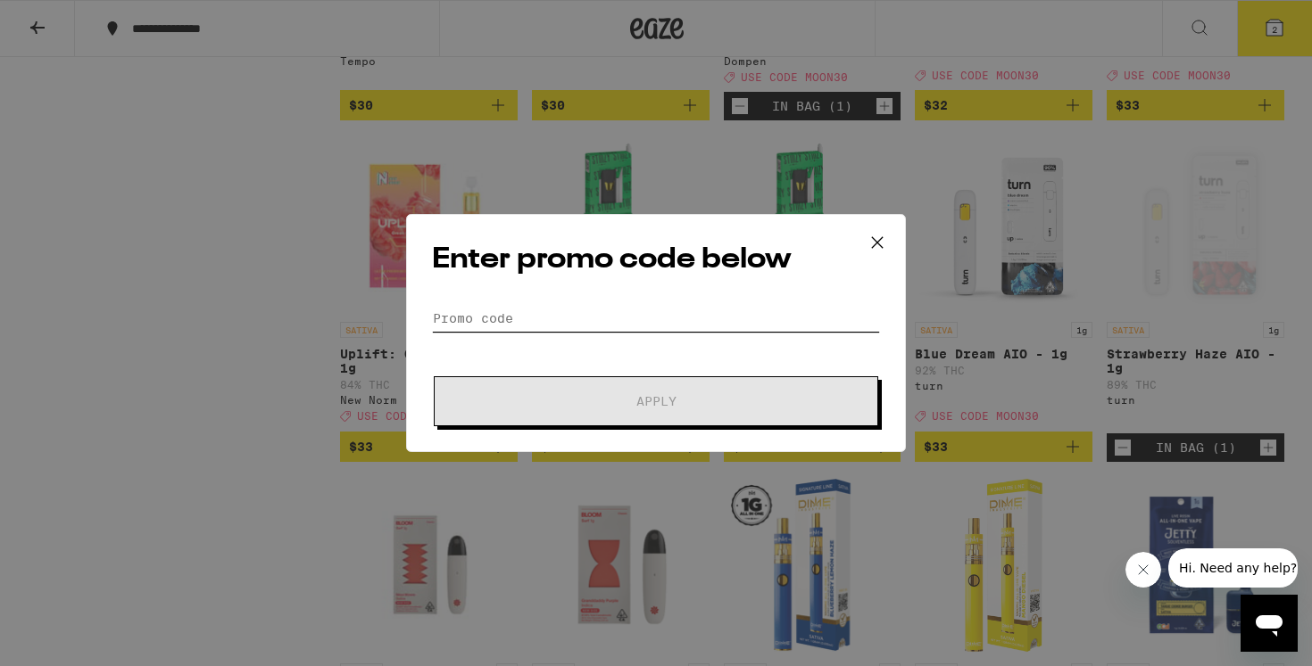
click at [525, 311] on input "Promo Code" at bounding box center [656, 318] width 448 height 27
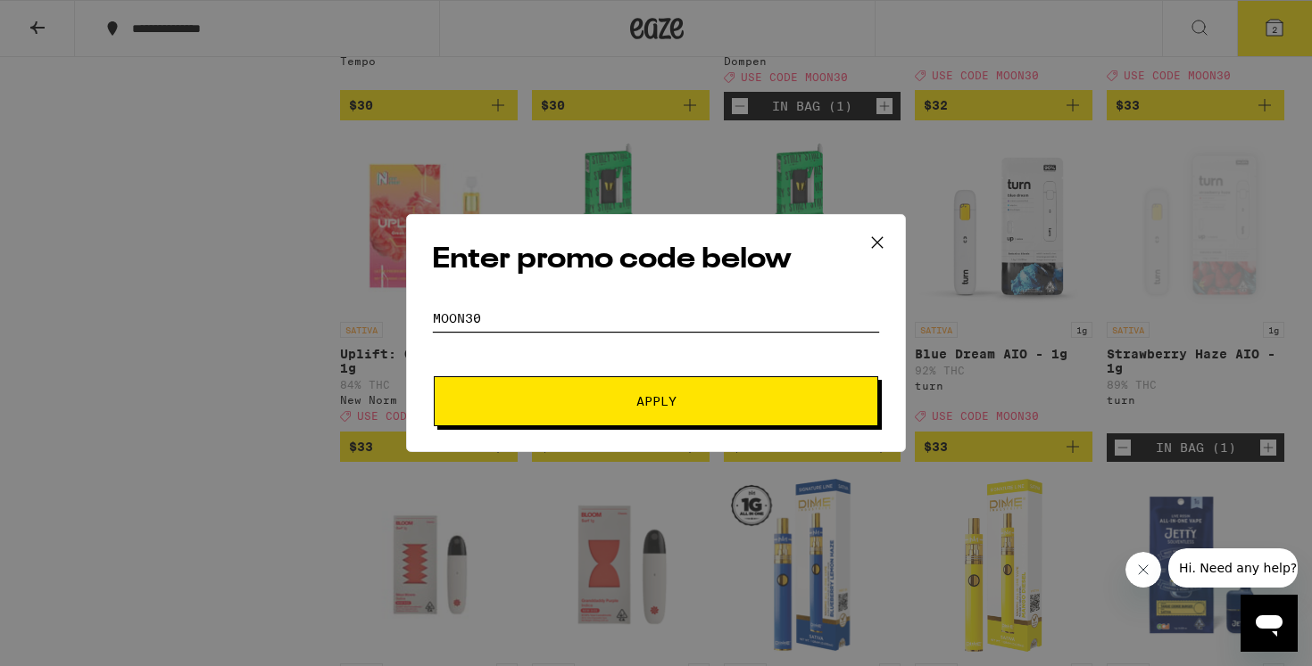
type input "moon30"
click at [434, 377] on button "Apply" at bounding box center [656, 402] width 444 height 50
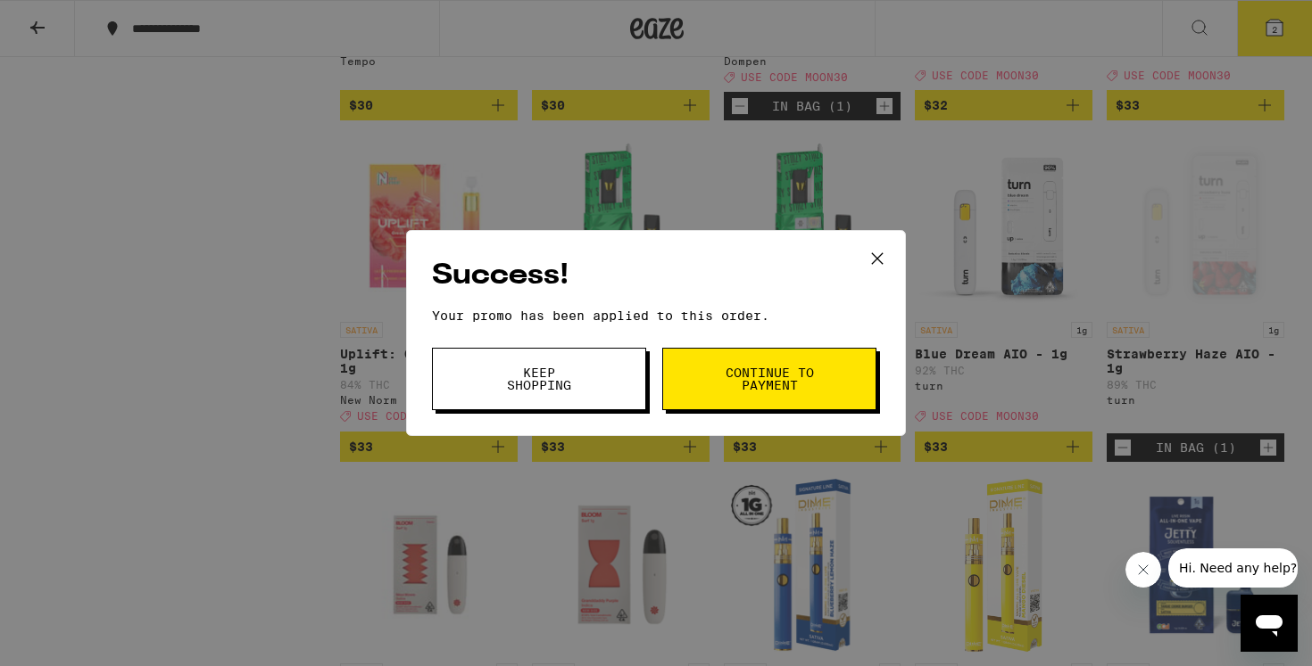
click at [750, 396] on button "Continue to payment" at bounding box center [769, 379] width 214 height 62
